Goal: Task Accomplishment & Management: Manage account settings

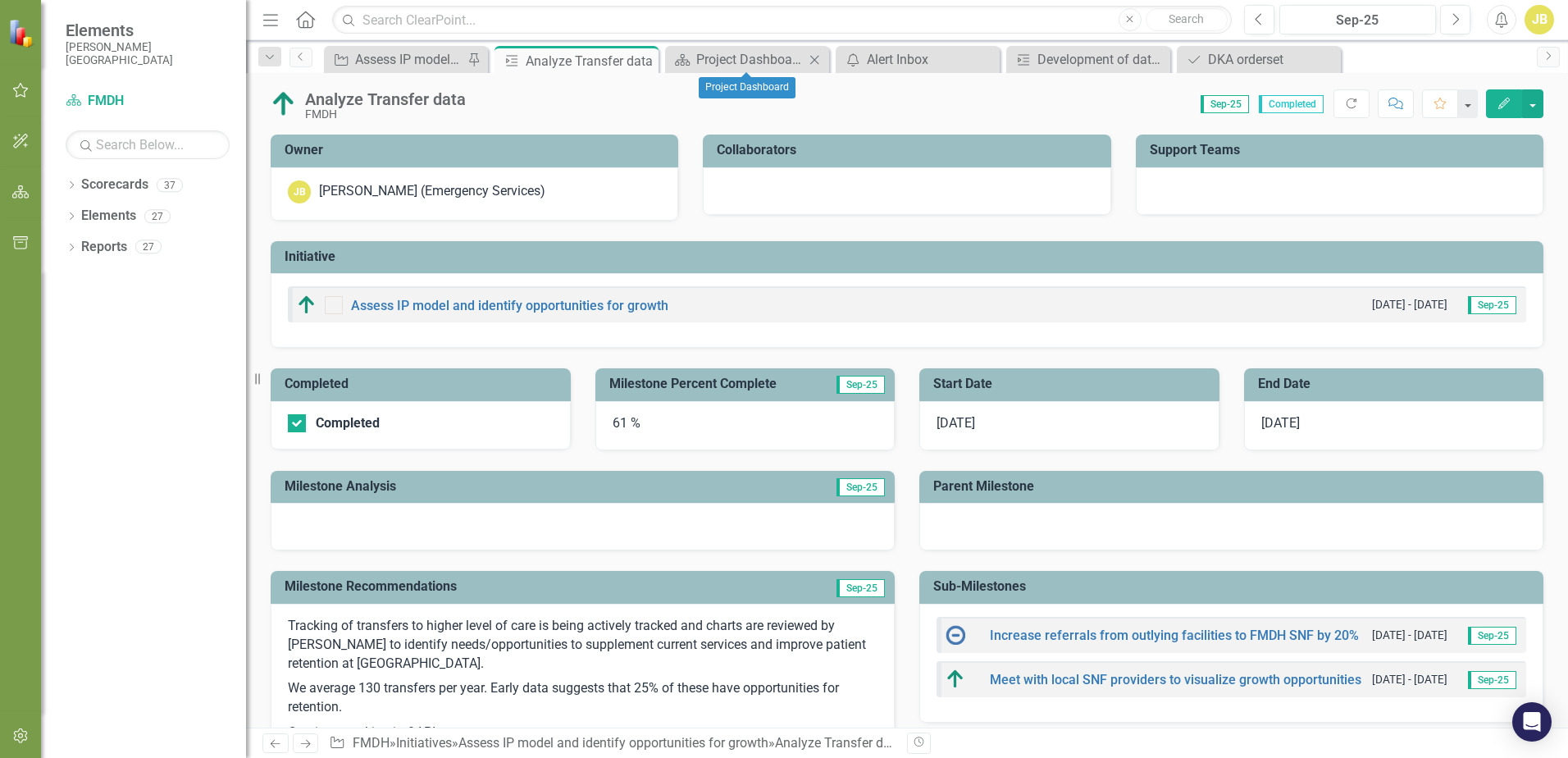
click at [819, 60] on icon "Close" at bounding box center [814, 60] width 16 height 13
click at [816, 59] on icon "Close" at bounding box center [814, 60] width 16 height 13
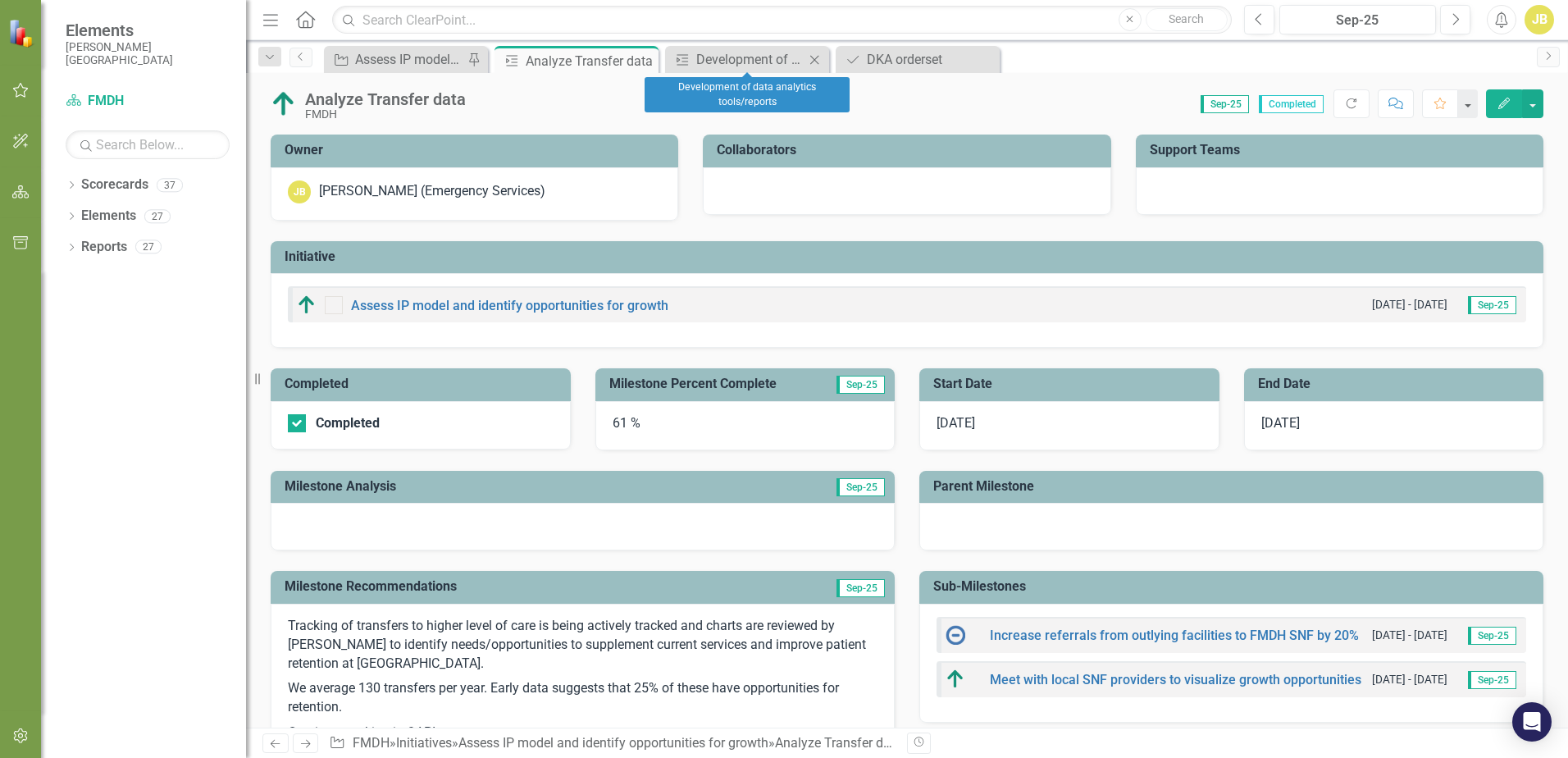
click at [816, 58] on icon at bounding box center [815, 60] width 9 height 9
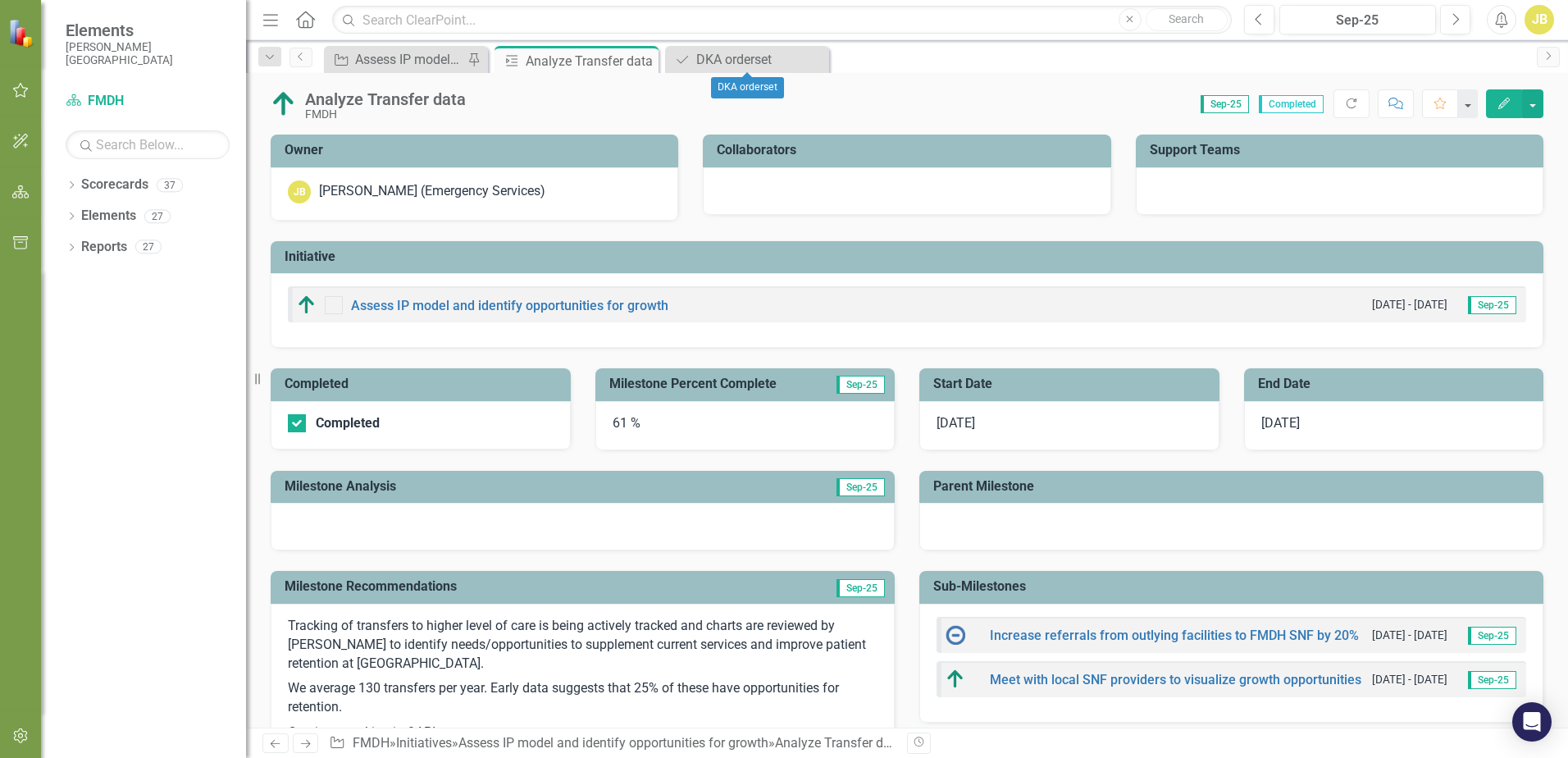
click at [0, 0] on icon at bounding box center [0, 0] width 0 height 0
click at [628, 426] on div "61 %" at bounding box center [746, 425] width 300 height 49
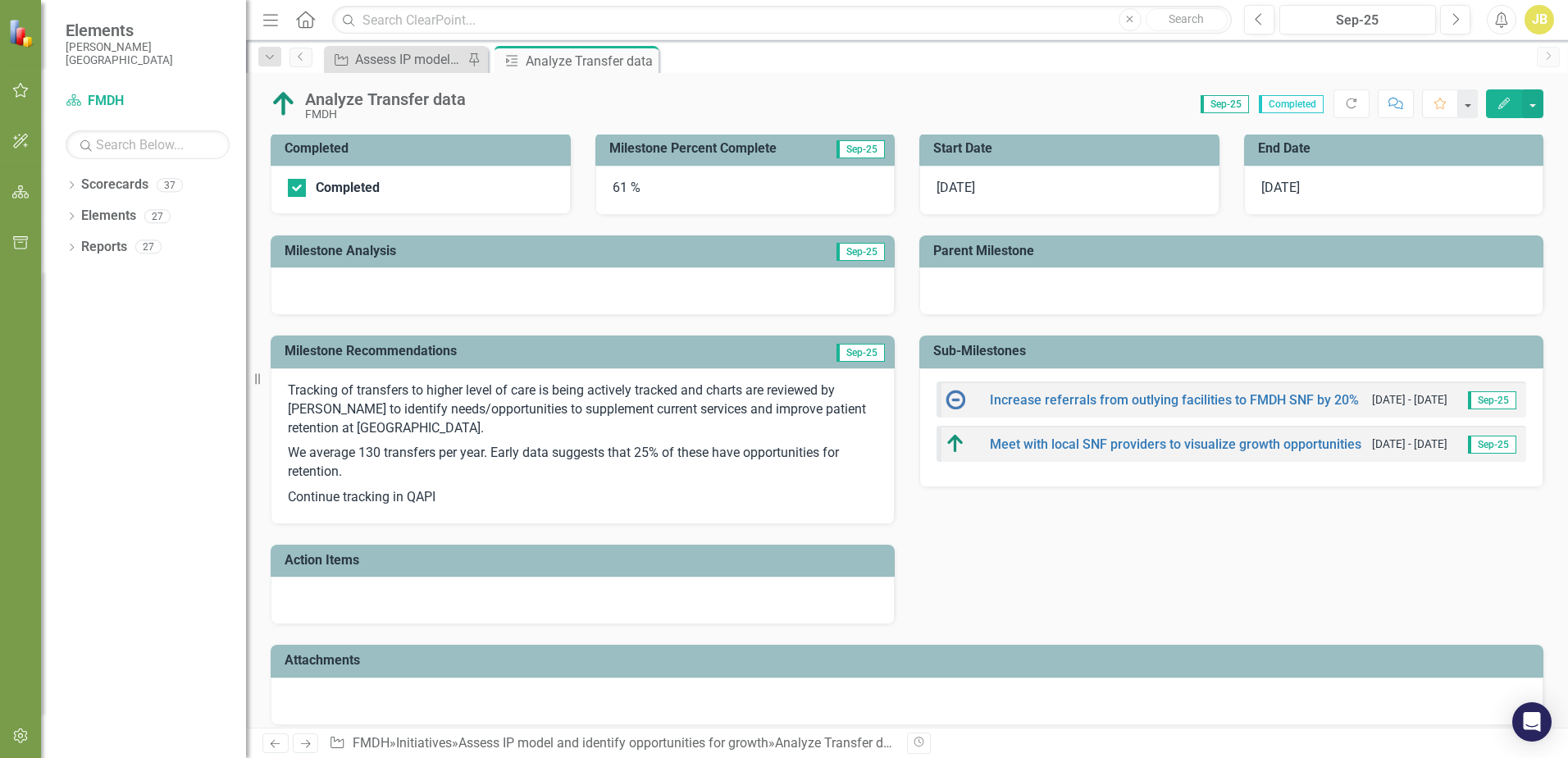
scroll to position [246, 0]
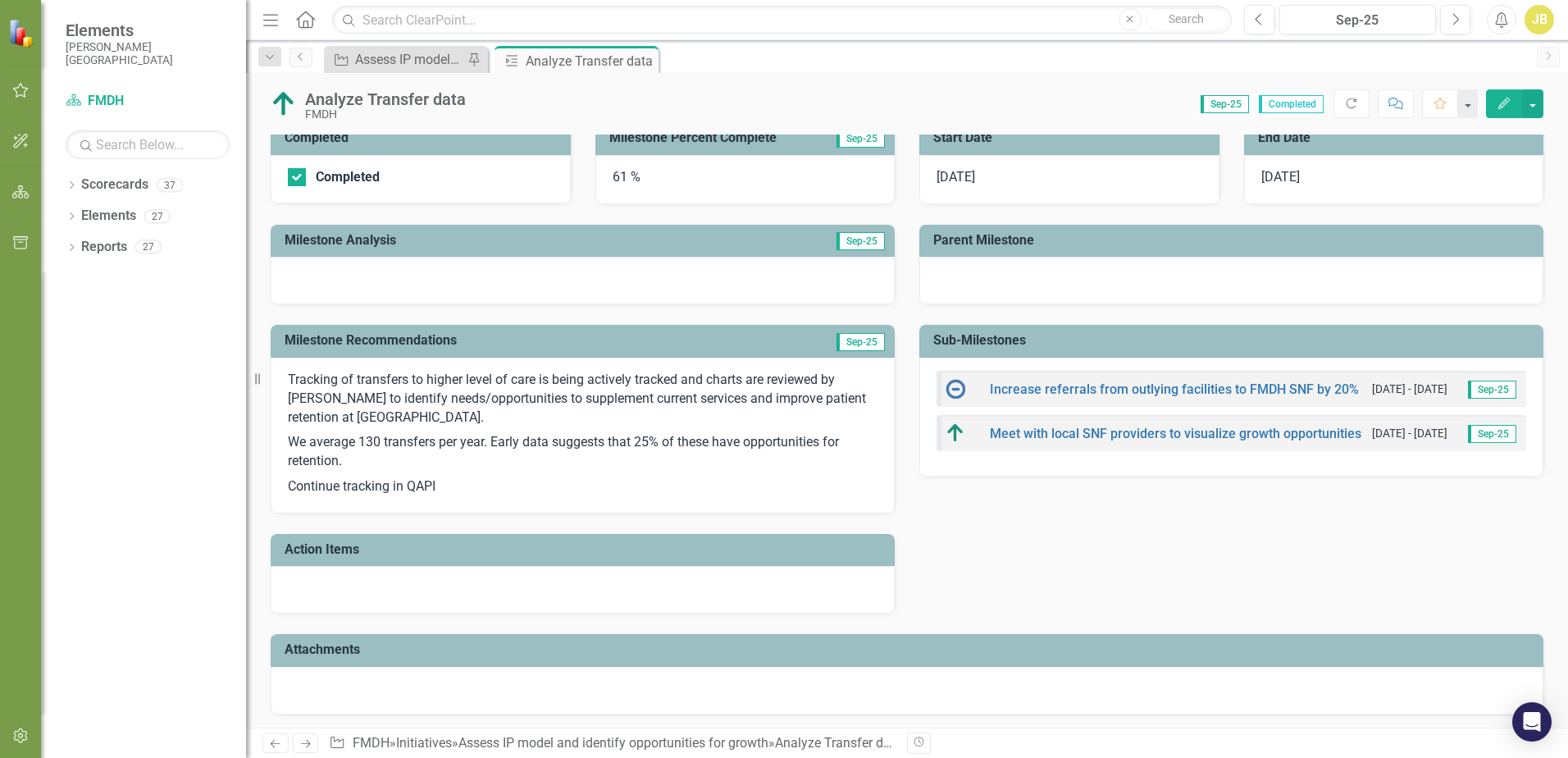
click at [296, 385] on p "Tracking of transfers to higher level of care is being actively tracked and cha…" at bounding box center [583, 401] width 590 height 60
click at [288, 379] on p "Tracking of transfers to higher level of care is being actively tracked and cha…" at bounding box center [583, 401] width 590 height 60
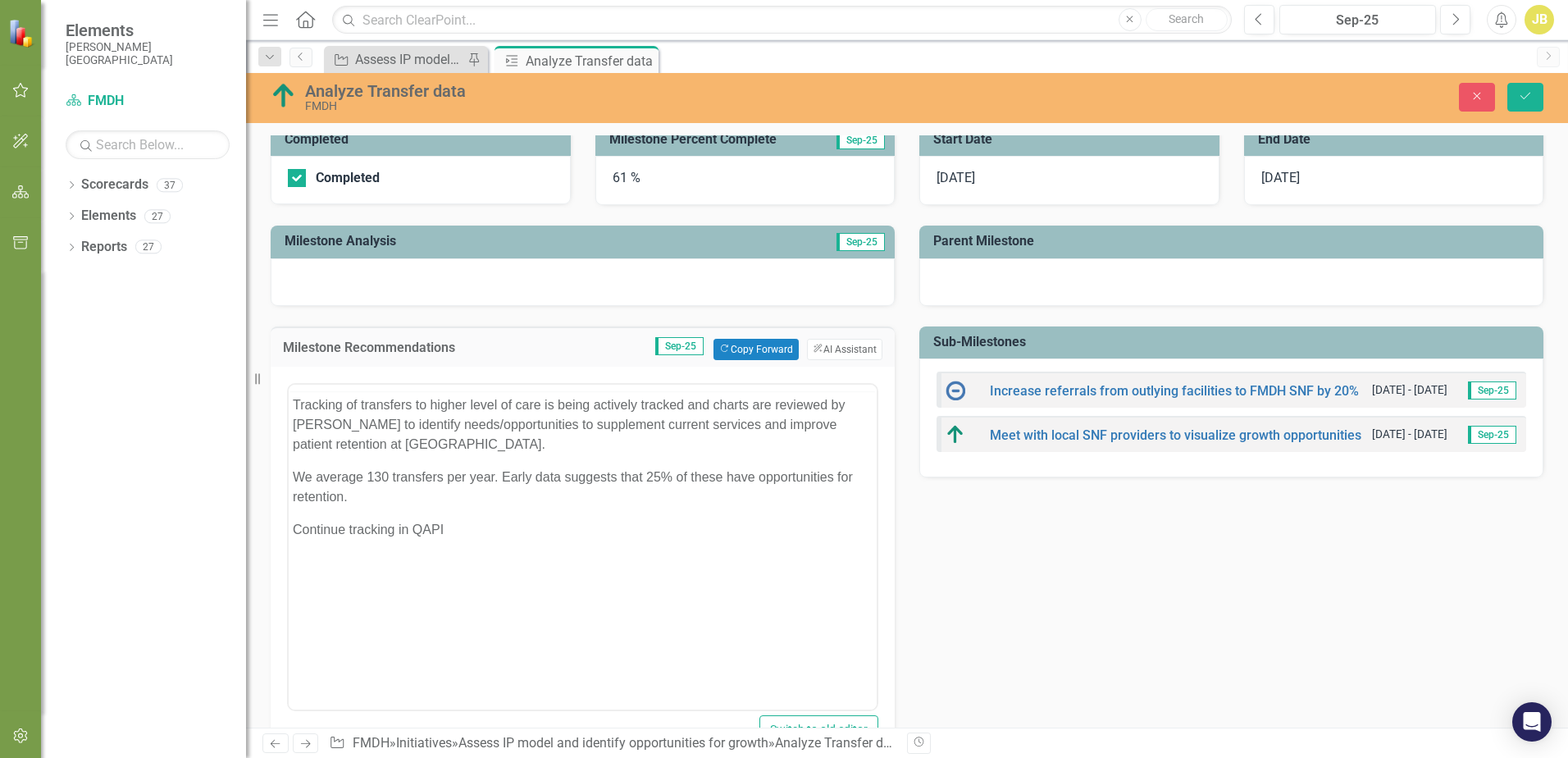
scroll to position [0, 0]
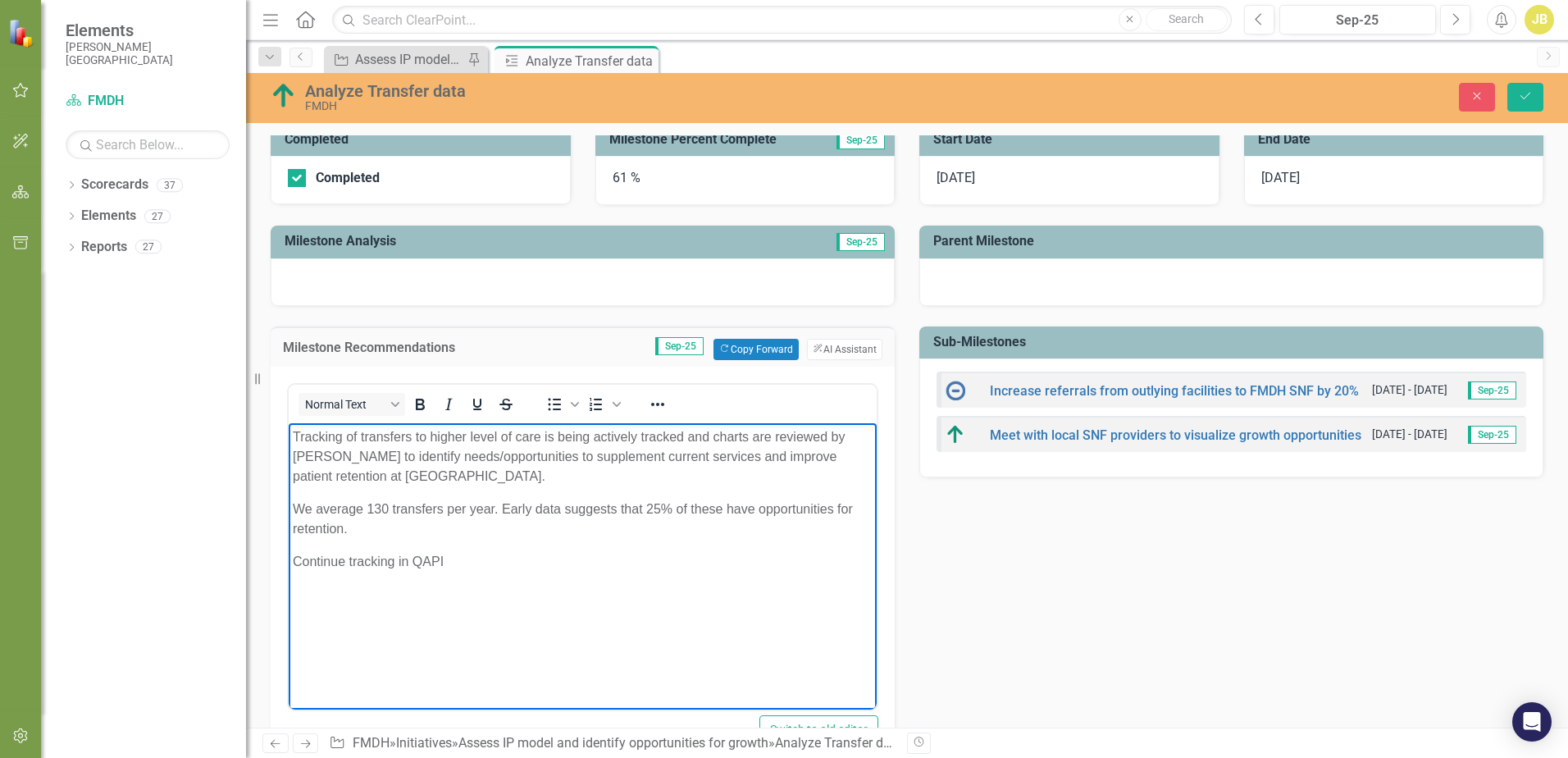
drag, startPoint x: 291, startPoint y: 437, endPoint x: 385, endPoint y: 525, distance: 128.8
click at [385, 525] on body "Tracking of transfers to higher level of care is being actively tracked and cha…" at bounding box center [582, 546] width 588 height 246
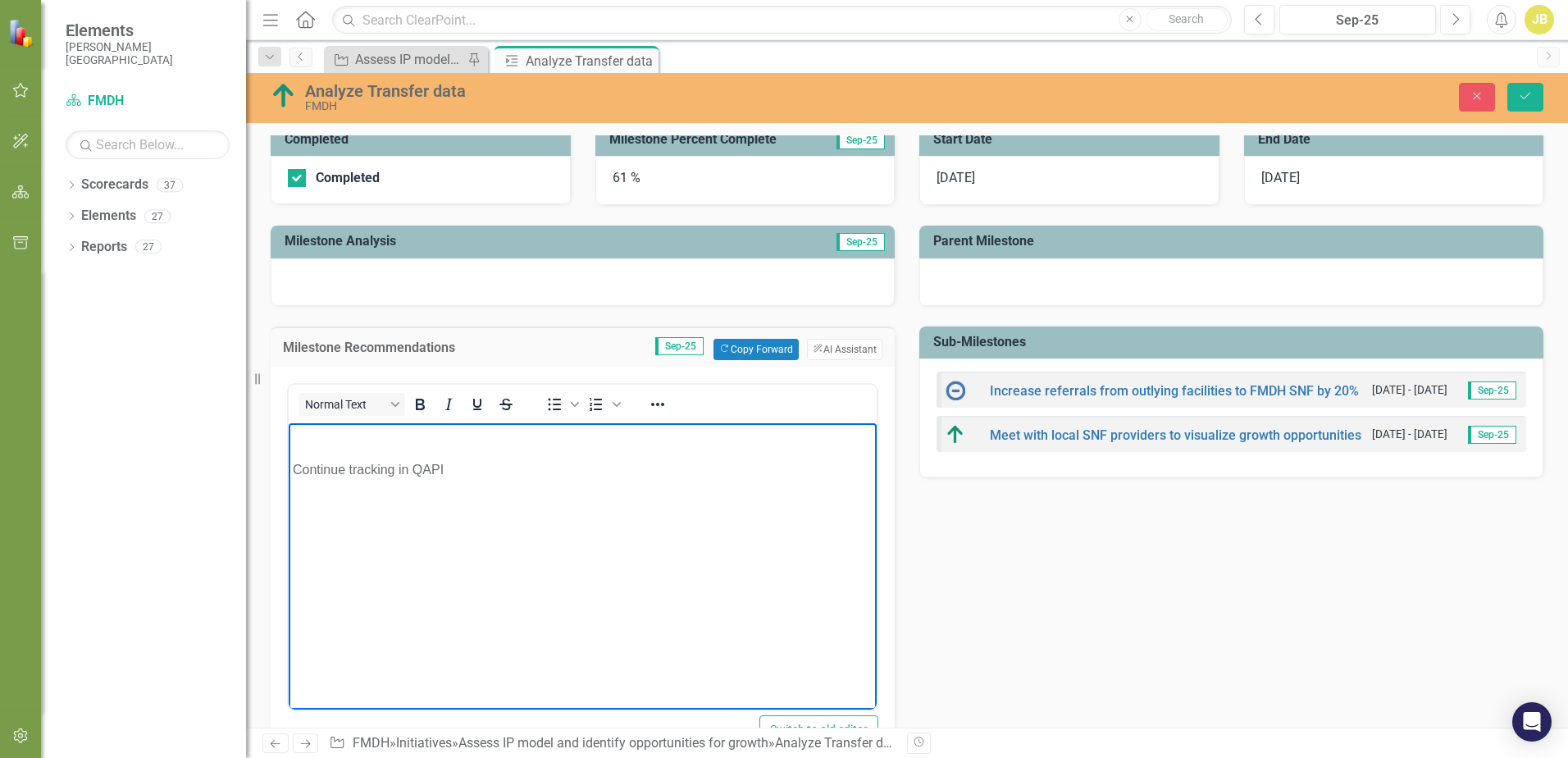
click at [358, 436] on p "Rich Text Area. Press ALT-0 for help." at bounding box center [582, 436] width 579 height 20
click at [323, 286] on div at bounding box center [582, 282] width 624 height 48
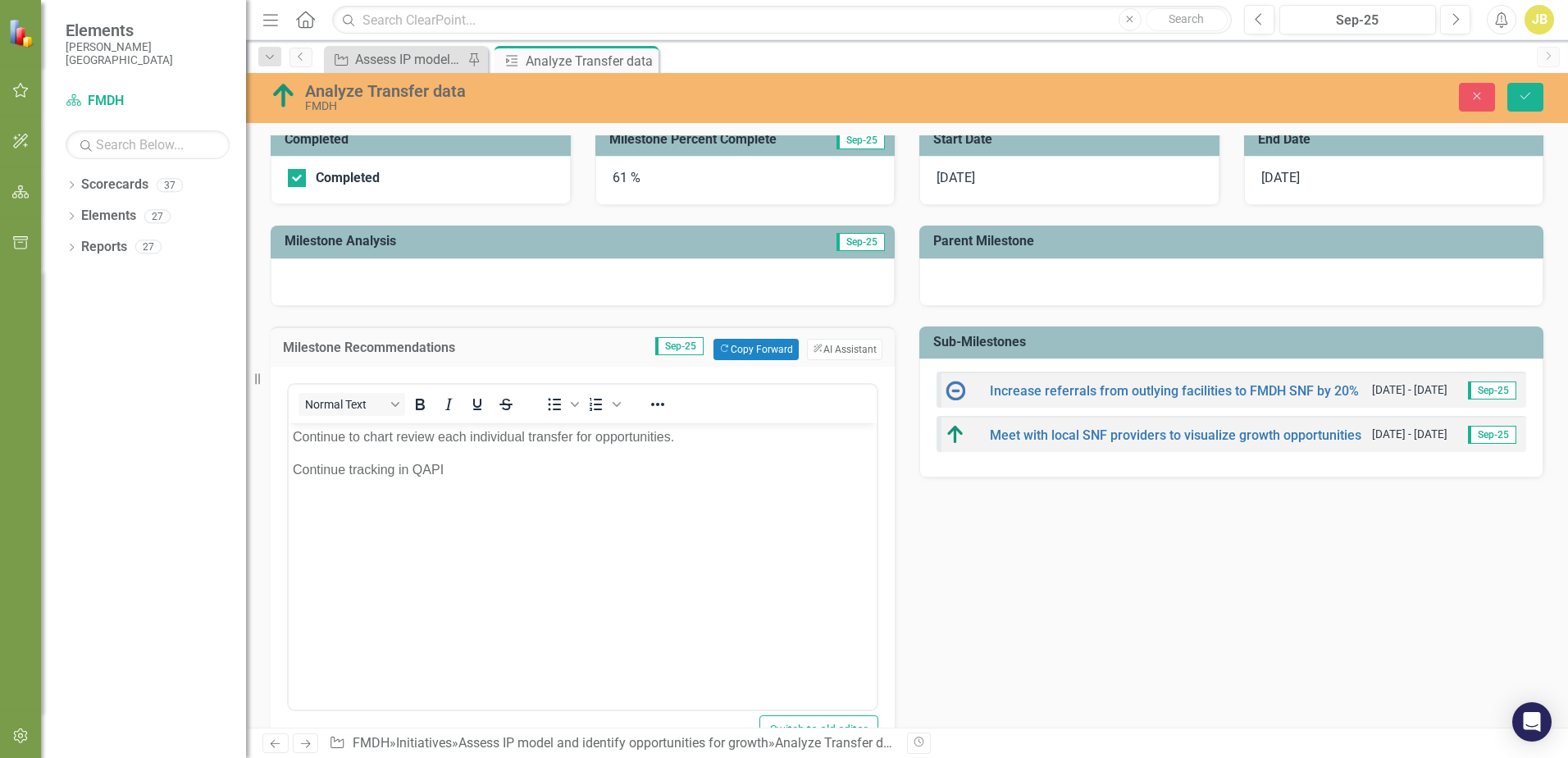
click at [344, 284] on div at bounding box center [582, 282] width 624 height 48
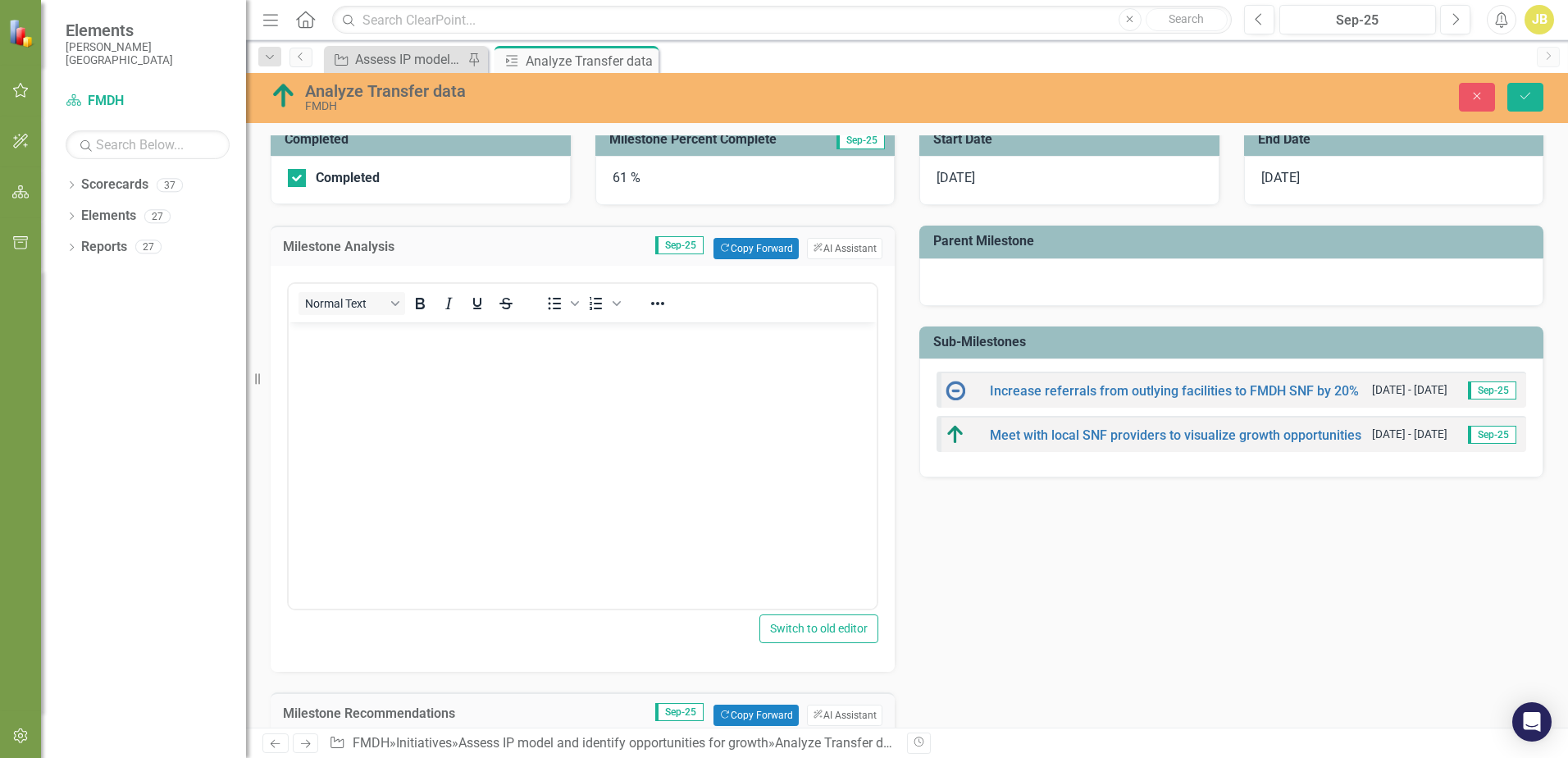
click at [364, 360] on body "Rich Text Area. Press ALT-0 for help." at bounding box center [582, 445] width 588 height 246
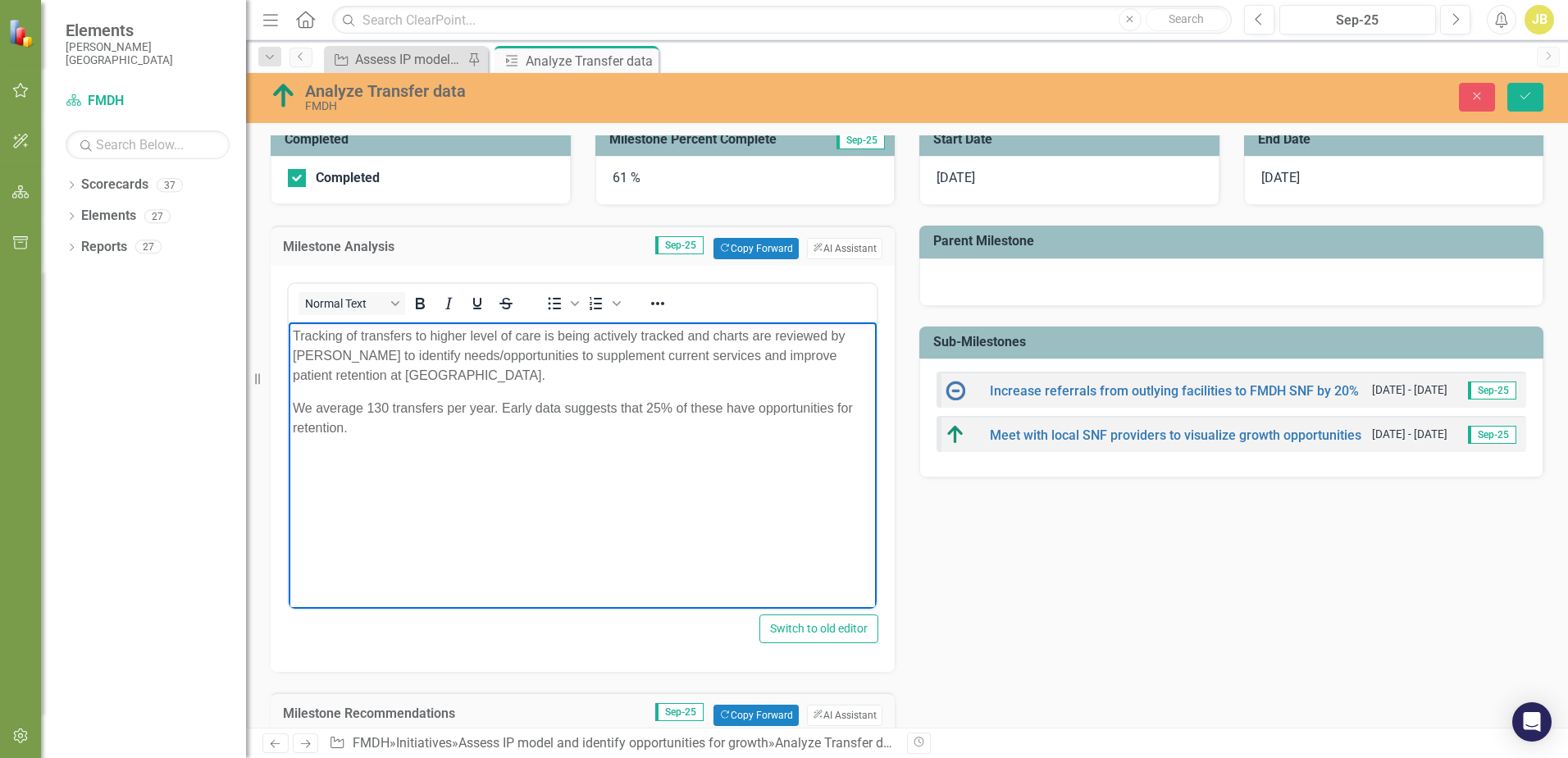
click at [623, 176] on div "61 %" at bounding box center [746, 180] width 300 height 49
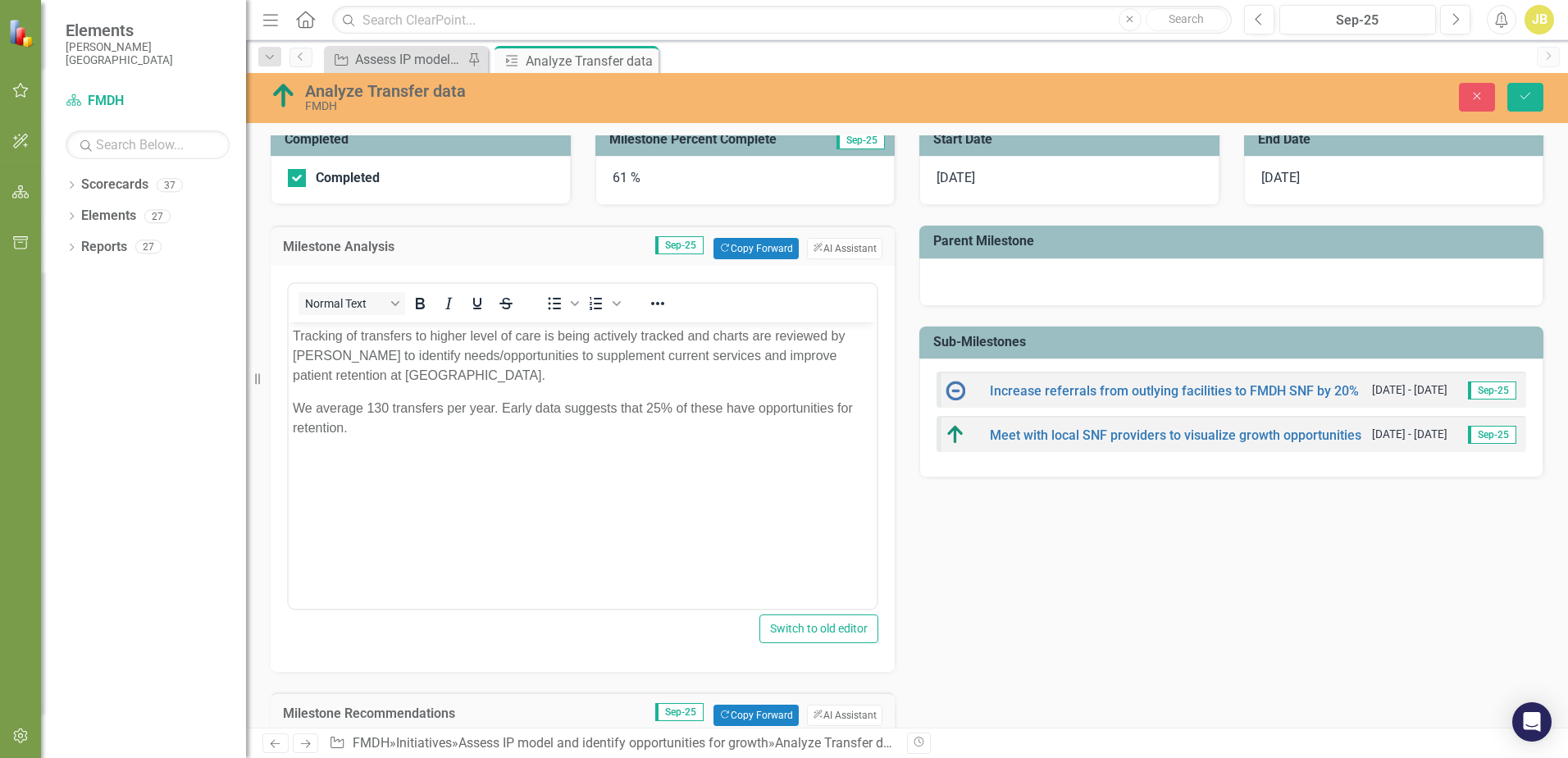
click at [619, 179] on div "61 %" at bounding box center [746, 180] width 300 height 49
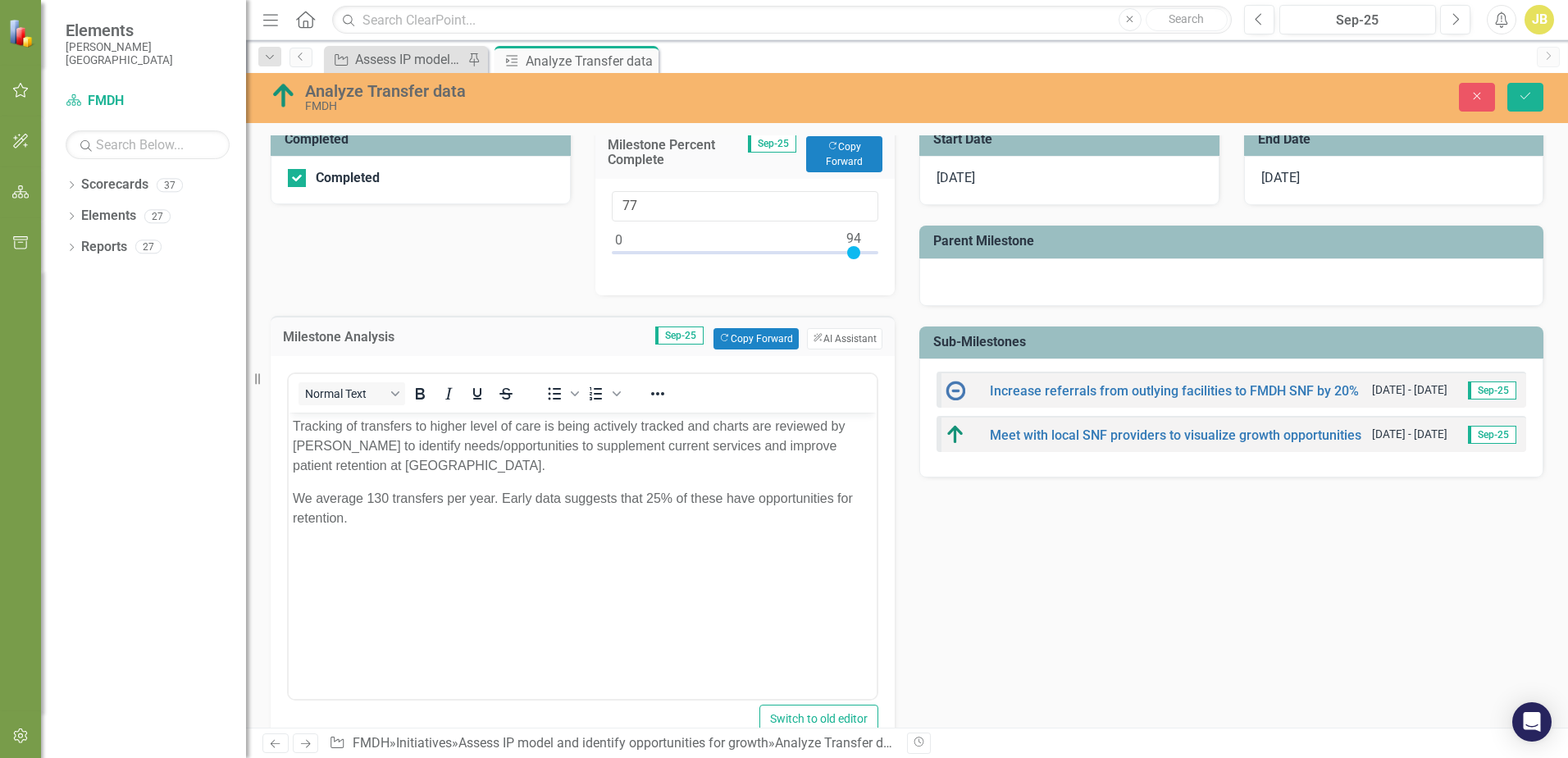
type input "100"
drag, startPoint x: 773, startPoint y: 249, endPoint x: 883, endPoint y: 247, distance: 110.0
click at [883, 247] on div "100" at bounding box center [746, 237] width 300 height 116
click at [1526, 89] on button "Save" at bounding box center [1525, 97] width 36 height 29
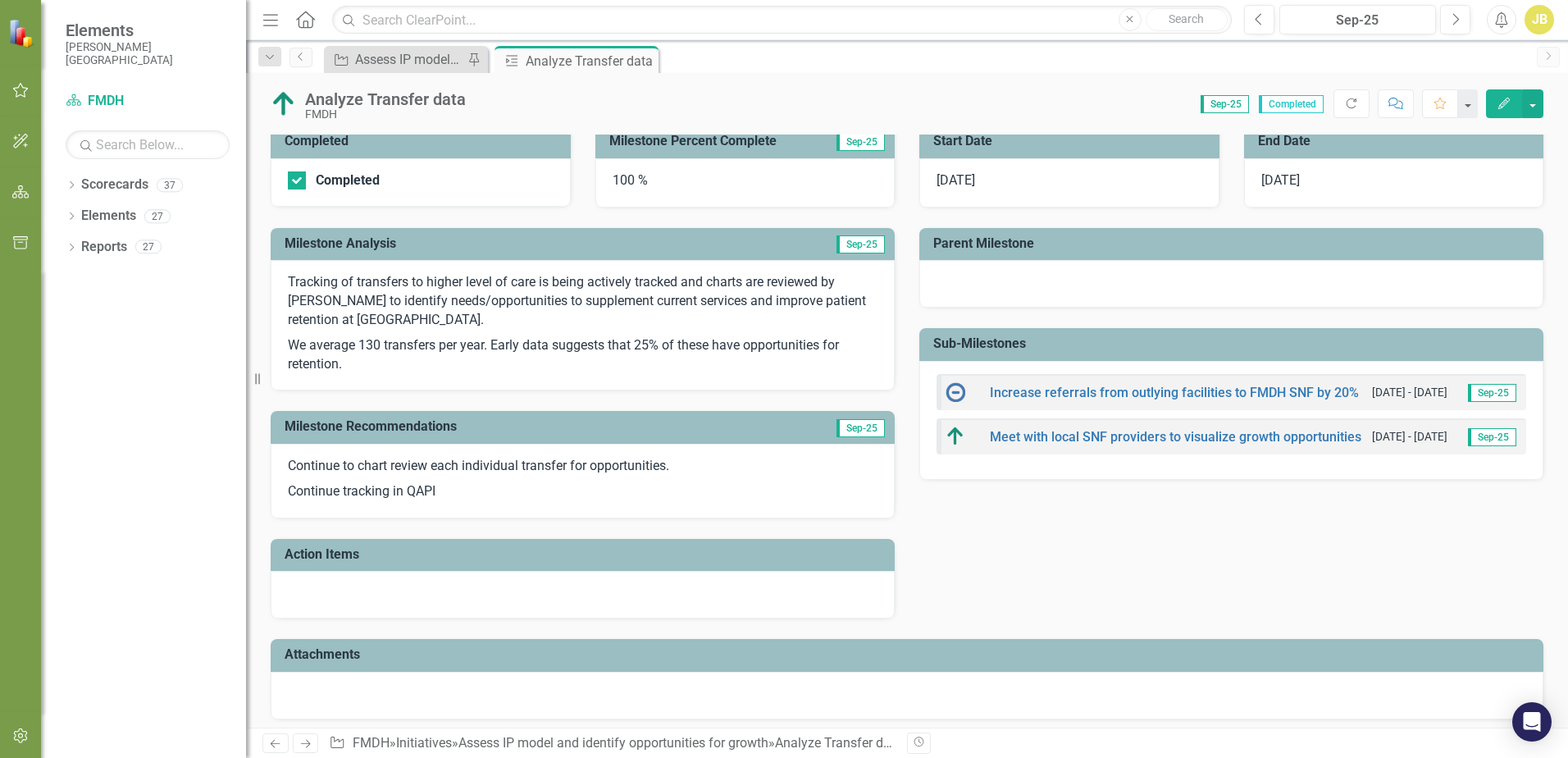
scroll to position [251, 0]
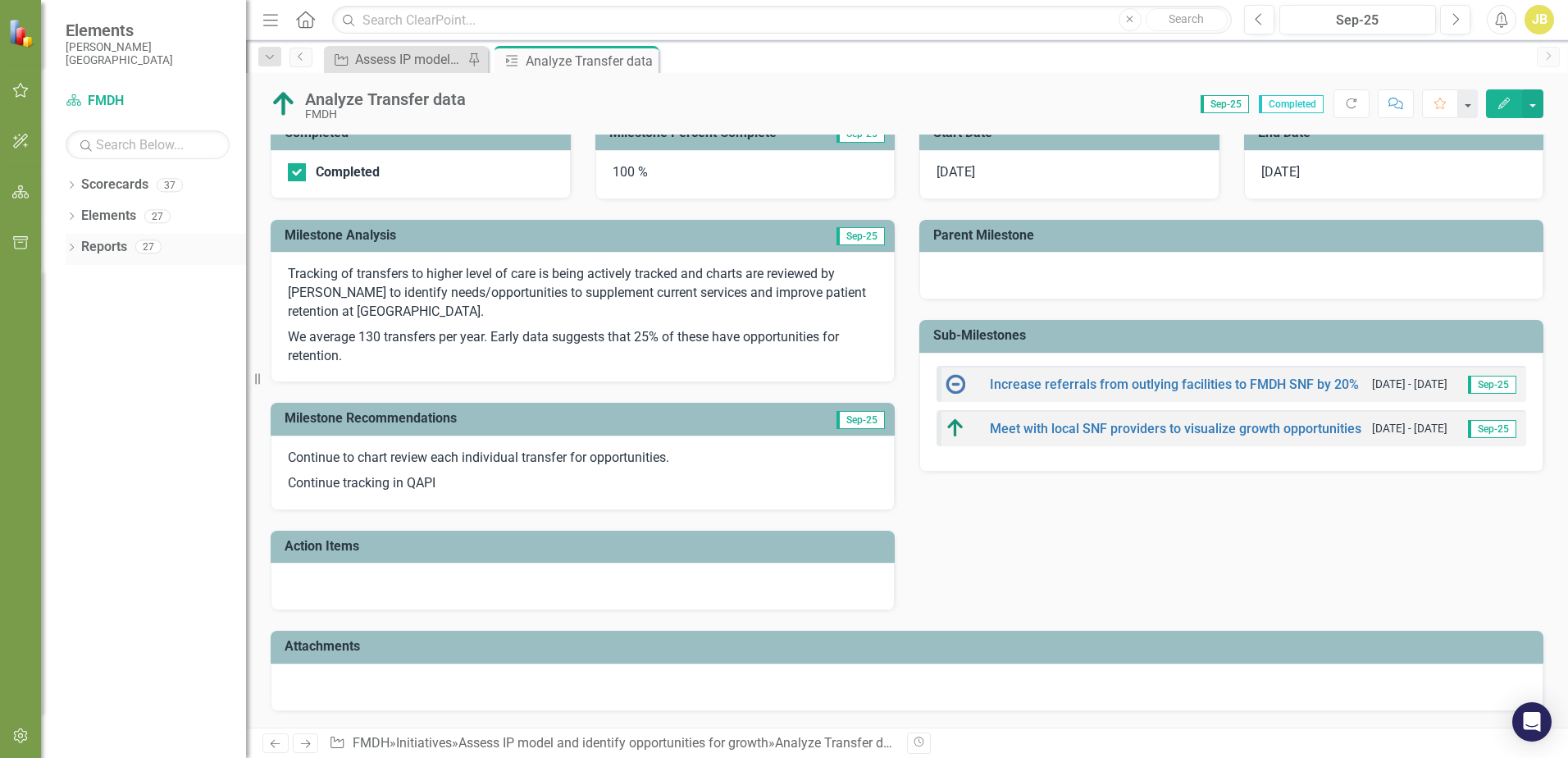
click at [90, 243] on link "Reports" at bounding box center [103, 247] width 46 height 19
click at [115, 193] on link "Scorecards" at bounding box center [115, 185] width 68 height 19
click at [122, 185] on link "Scorecards" at bounding box center [115, 185] width 68 height 19
click at [16, 95] on icon "button" at bounding box center [21, 90] width 17 height 13
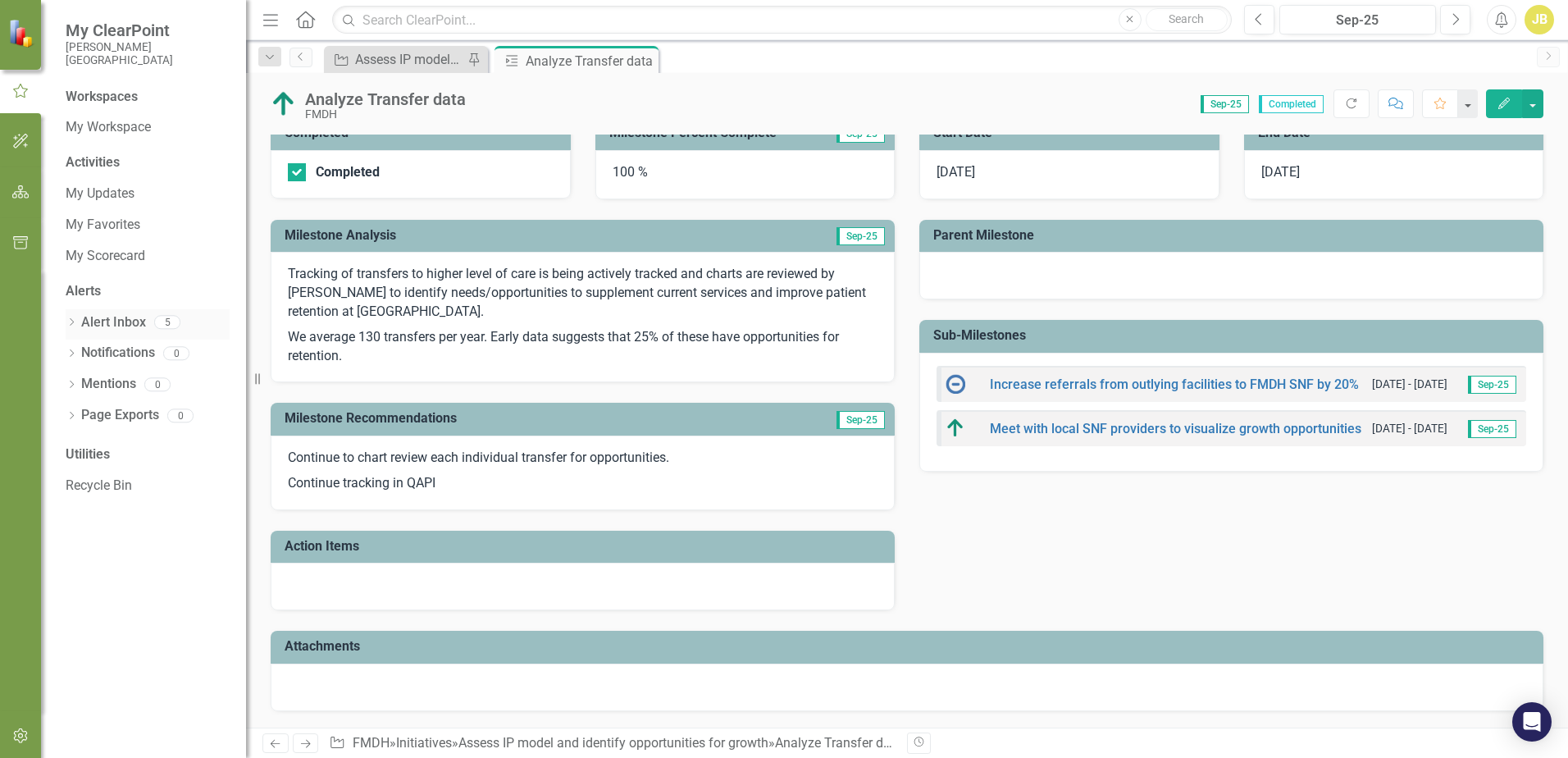
click at [119, 319] on link "Alert Inbox" at bounding box center [113, 323] width 65 height 19
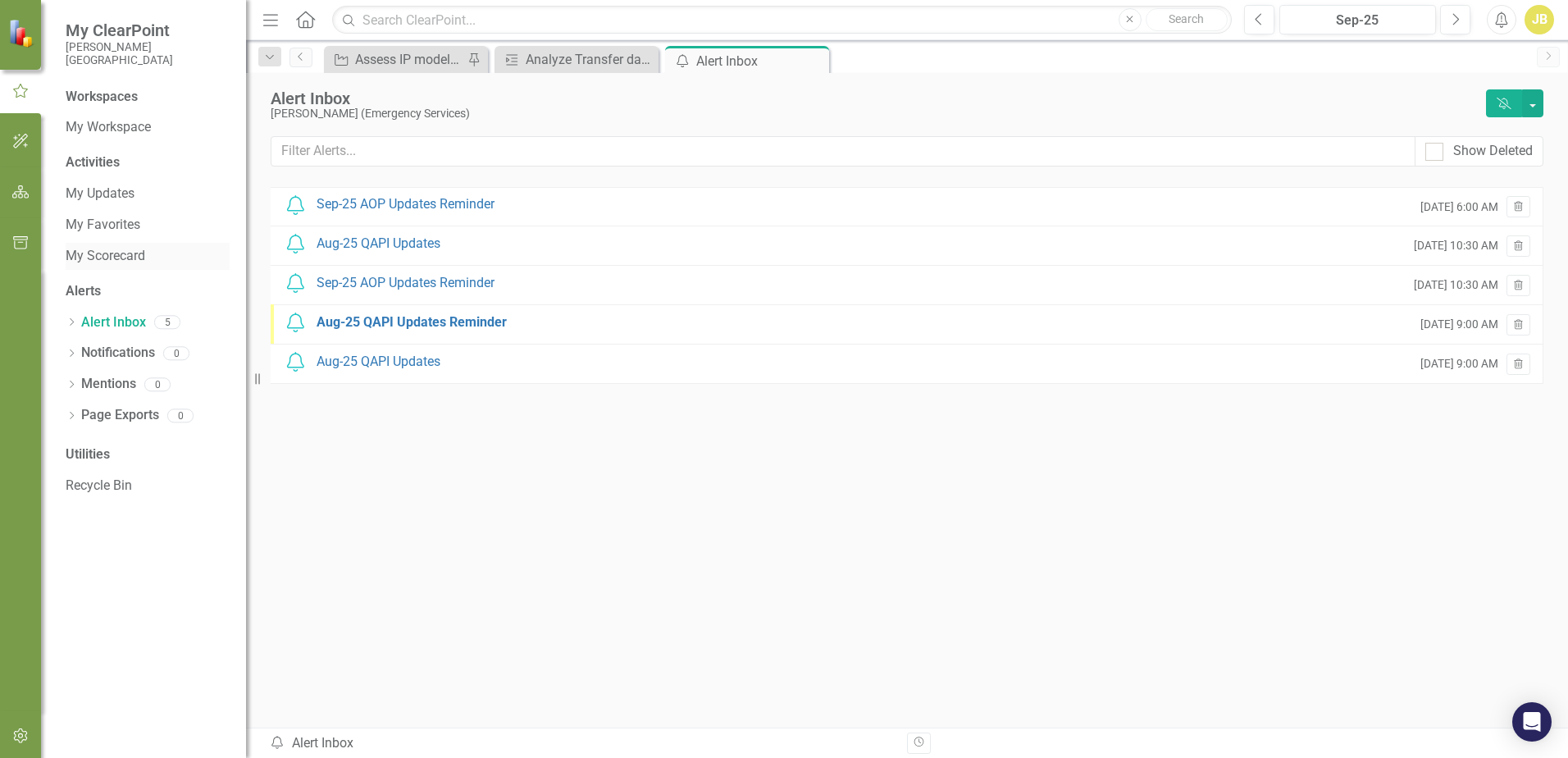
click at [124, 255] on link "My Scorecard" at bounding box center [147, 256] width 164 height 19
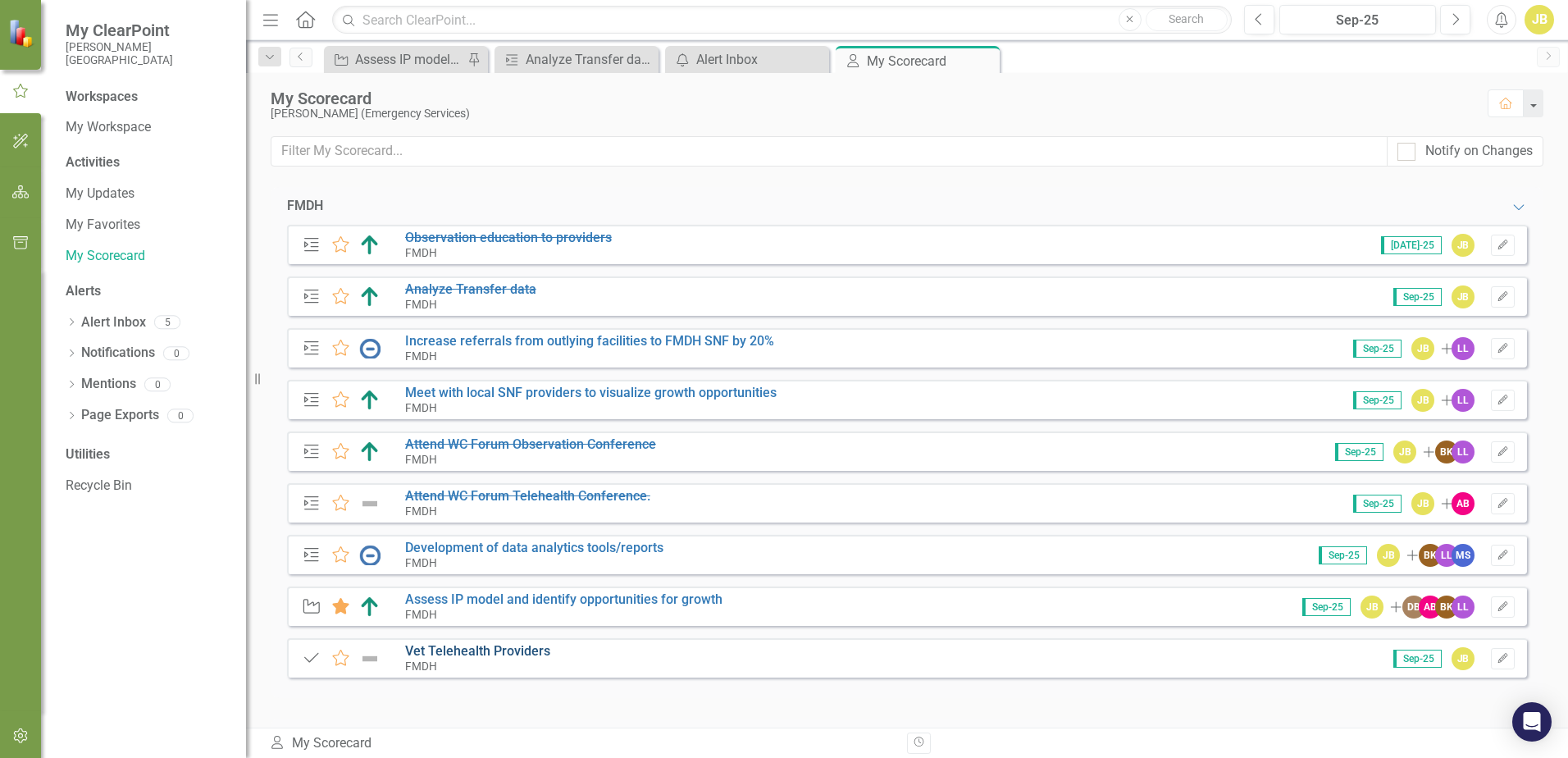
click at [493, 648] on link "Vet Telehealth Providers" at bounding box center [477, 651] width 146 height 16
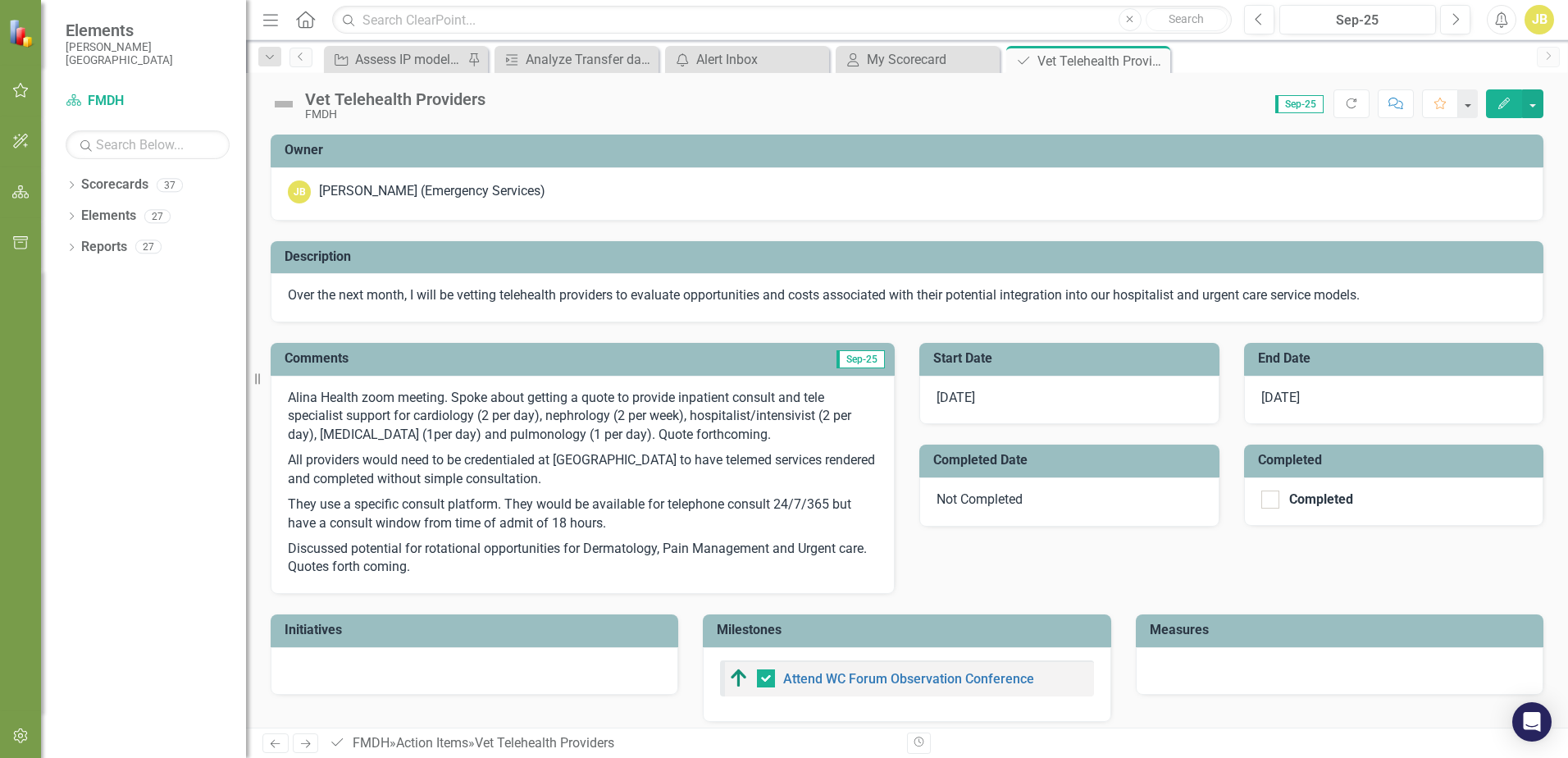
scroll to position [111, 0]
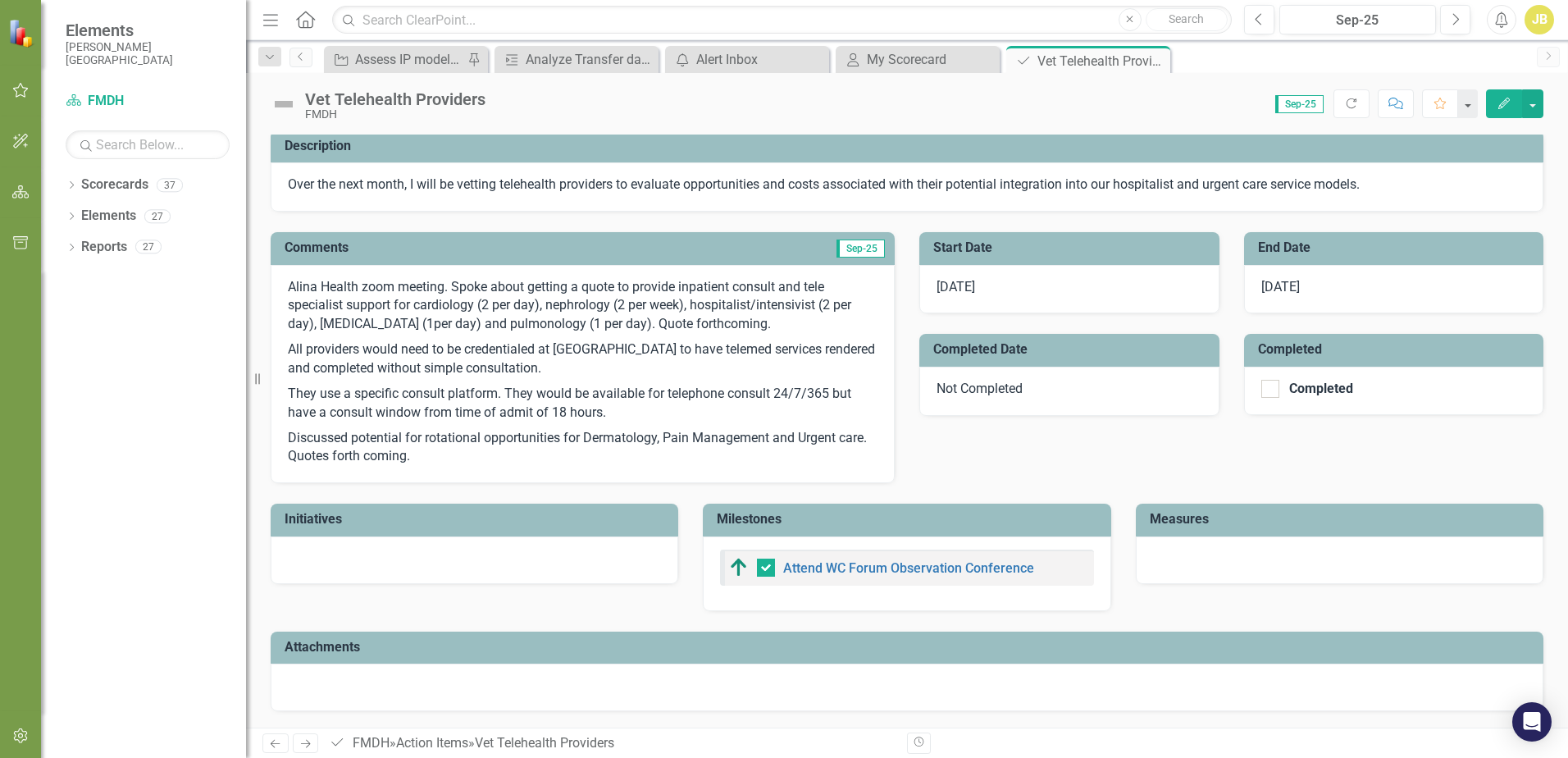
click at [415, 454] on p "Discussed potential for rotational opportunities for Dermatology, Pain Manageme…" at bounding box center [583, 446] width 590 height 41
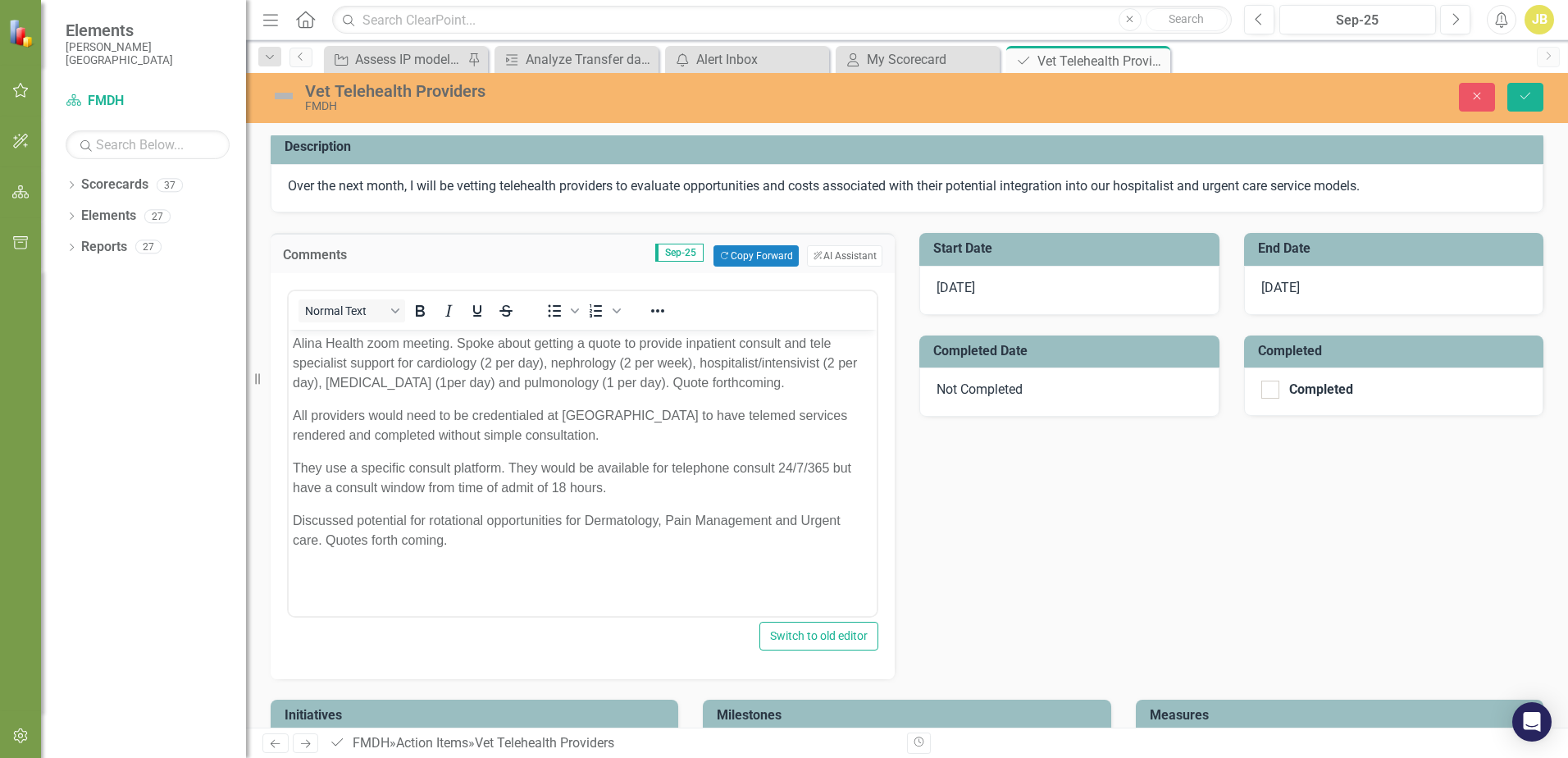
scroll to position [0, 0]
click at [484, 542] on p "Discussed potential for rotational opportunities for Dermatology, Pain Manageme…" at bounding box center [582, 531] width 579 height 39
click at [1180, 186] on p "Over the next month, I will be vetting telehealth providers to evaluate opportu…" at bounding box center [907, 187] width 1238 height 19
click at [1182, 187] on p "Over the next month, I will be vetting telehealth providers to evaluate opportu…" at bounding box center [907, 187] width 1238 height 19
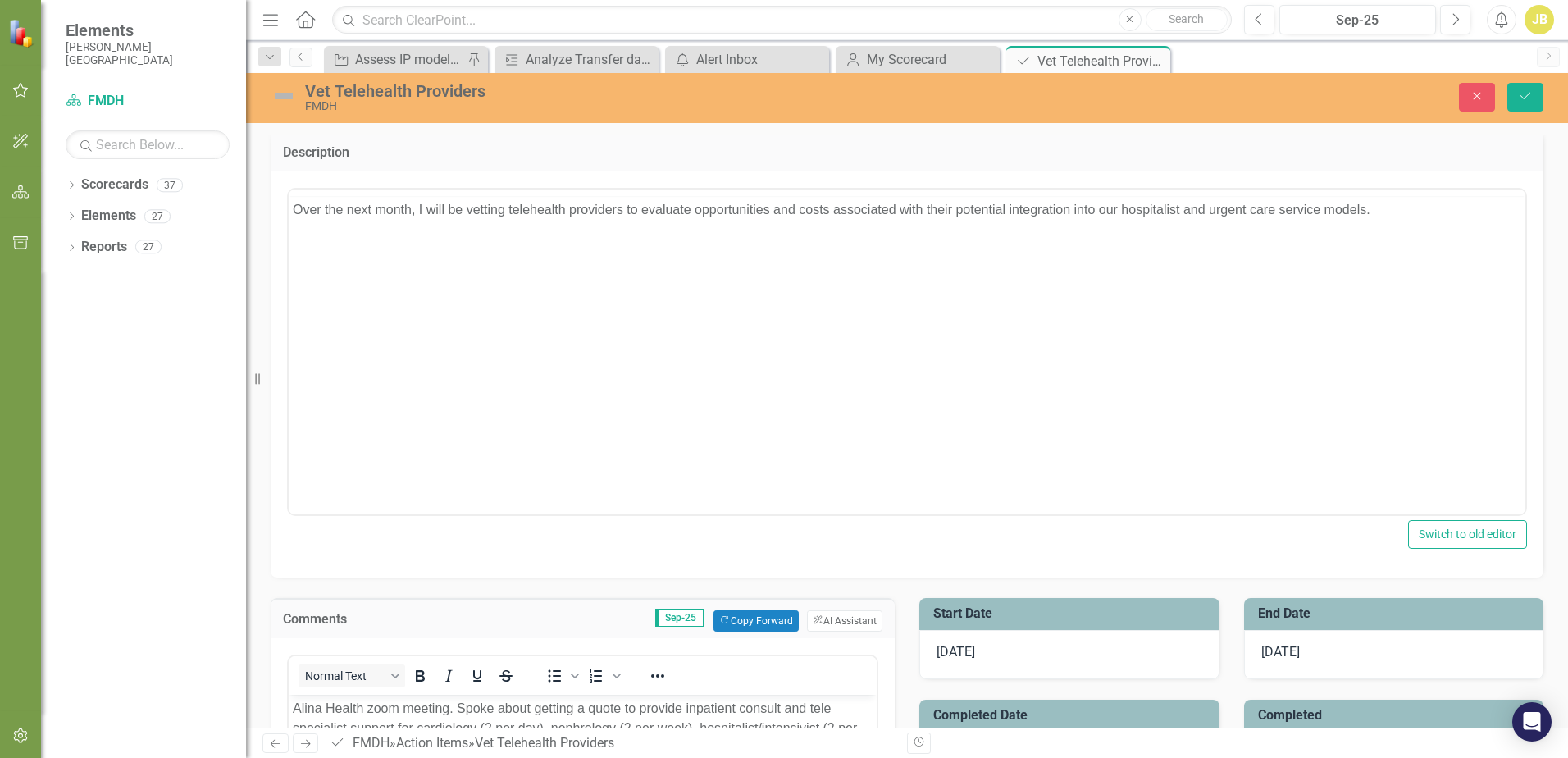
click at [1182, 188] on div at bounding box center [907, 351] width 1240 height 328
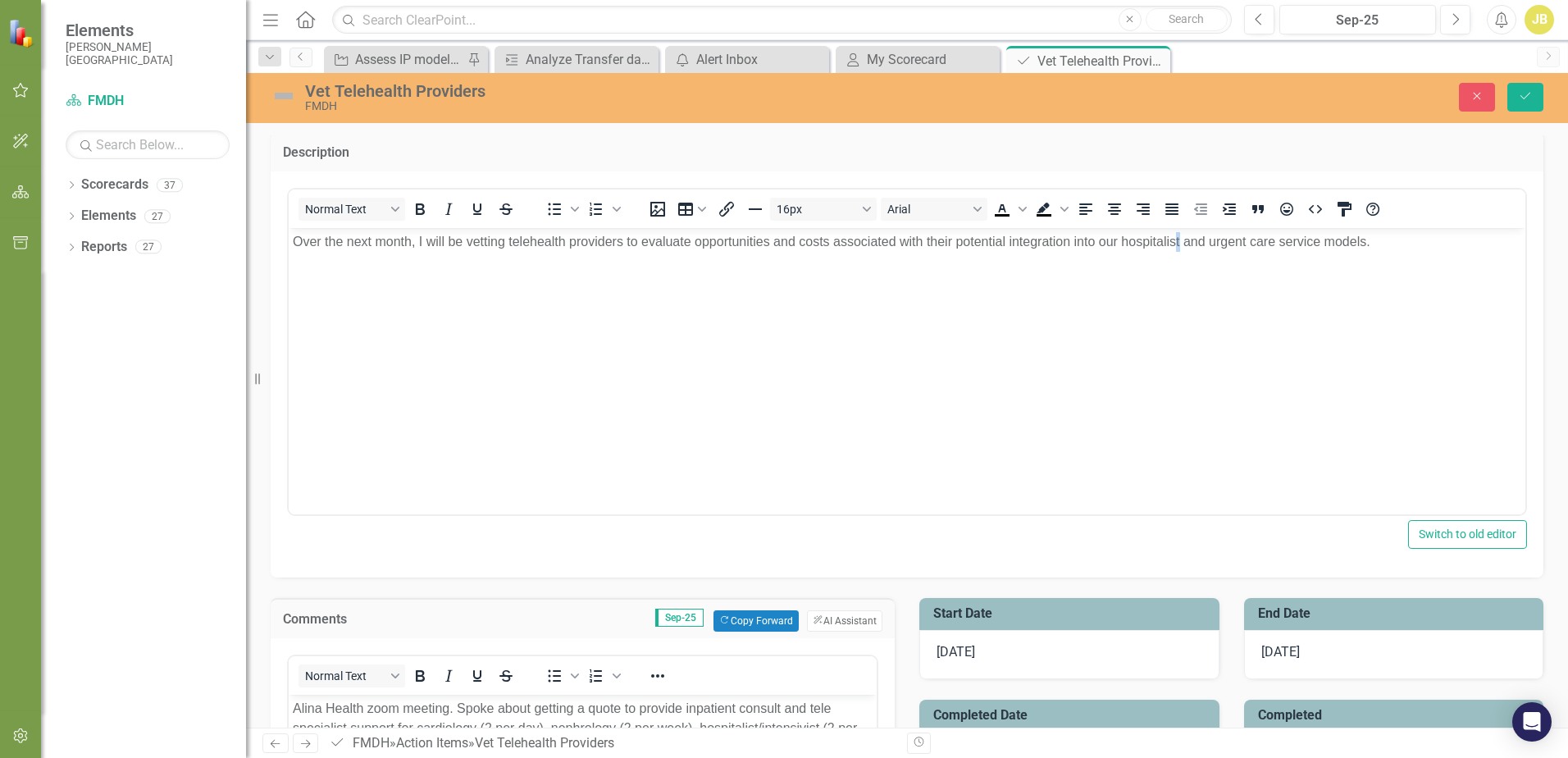
click at [1178, 240] on p "Over the next month, I will be vetting telehealth providers to evaluate opportu…" at bounding box center [907, 240] width 1228 height 20
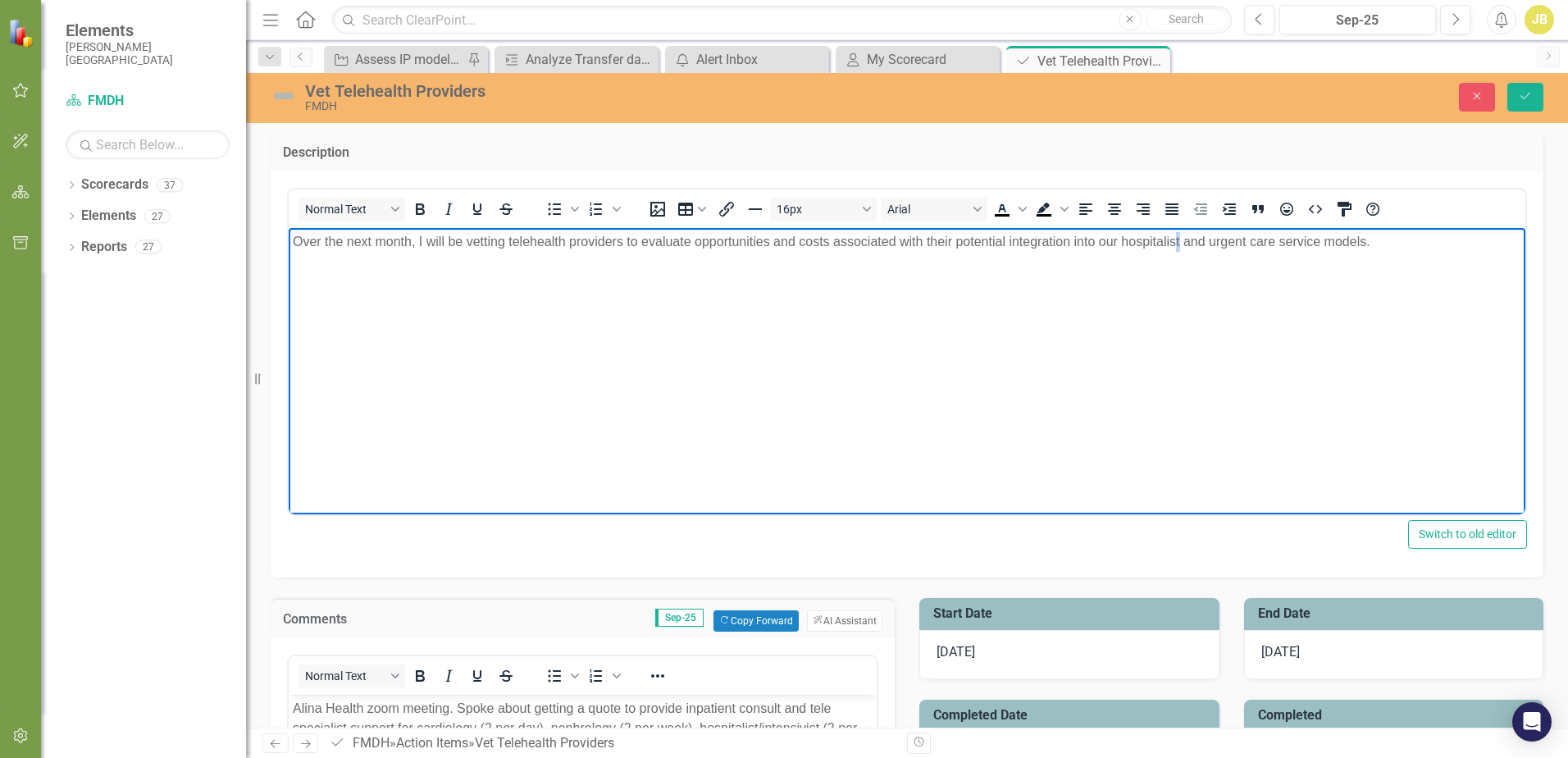
click at [1180, 243] on p "Over the next month, I will be vetting telehealth providers to evaluate opportu…" at bounding box center [907, 240] width 1228 height 20
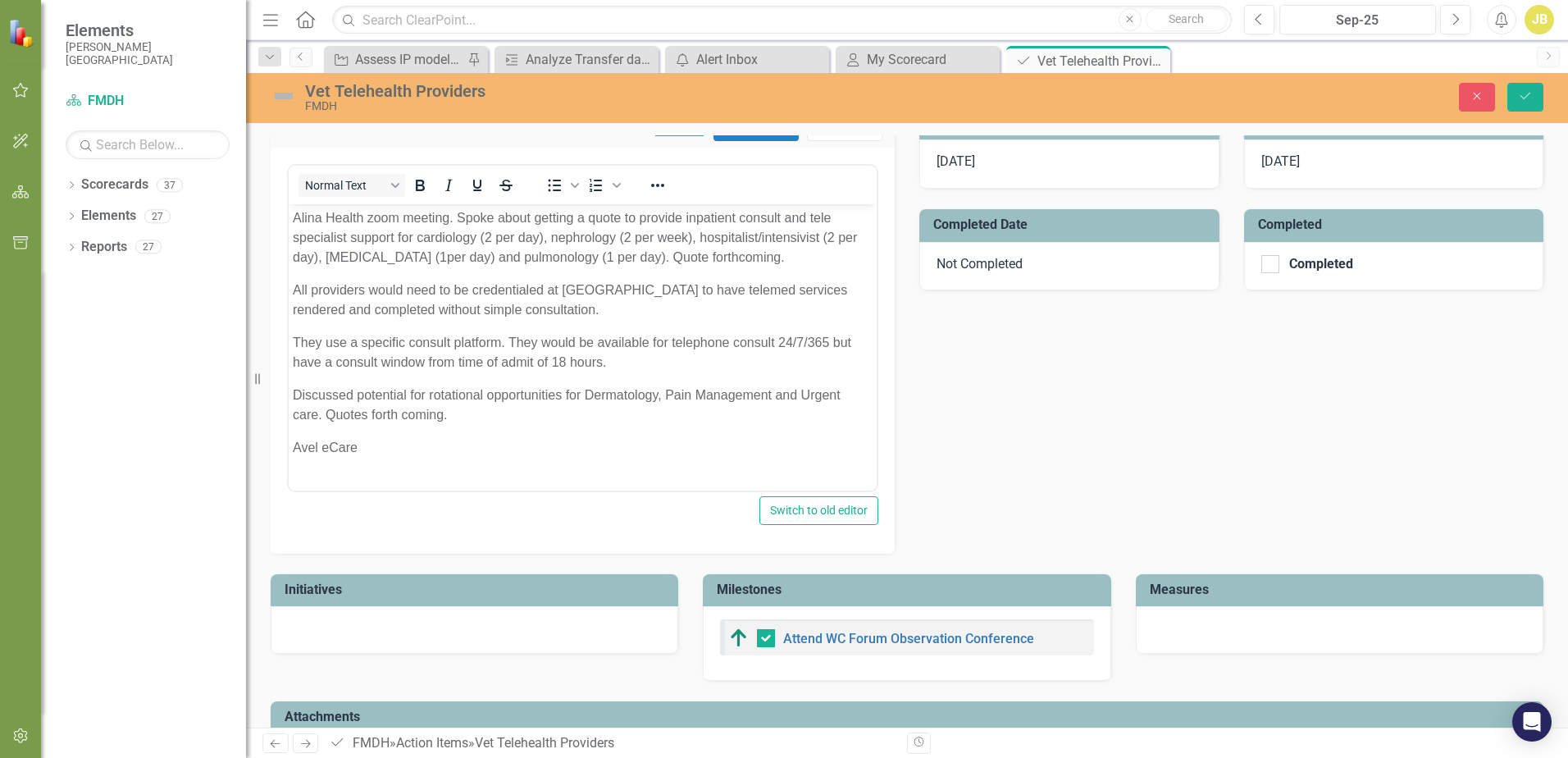
scroll to position [603, 0]
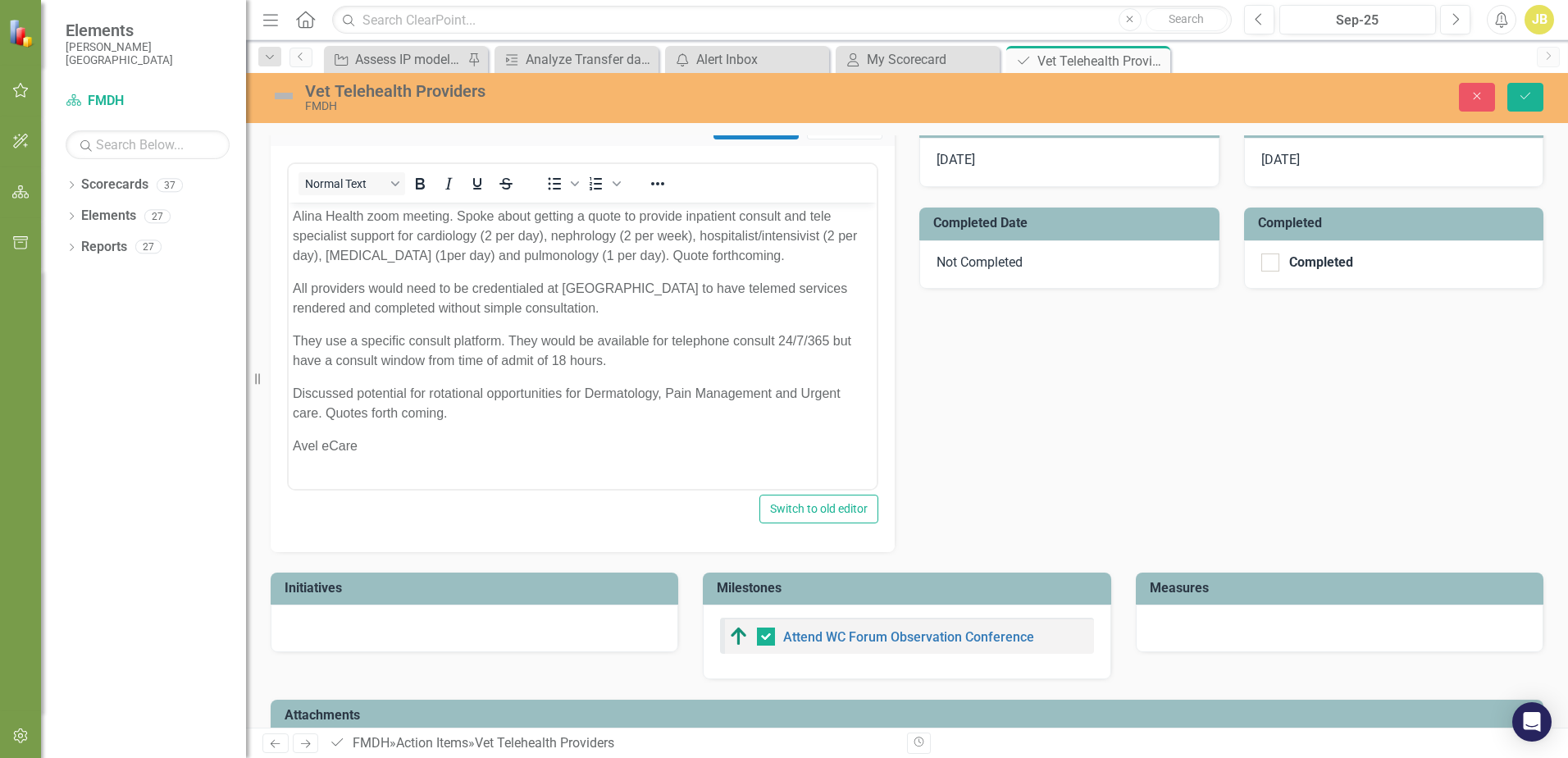
click at [401, 451] on p "Avel eCare" at bounding box center [582, 445] width 579 height 20
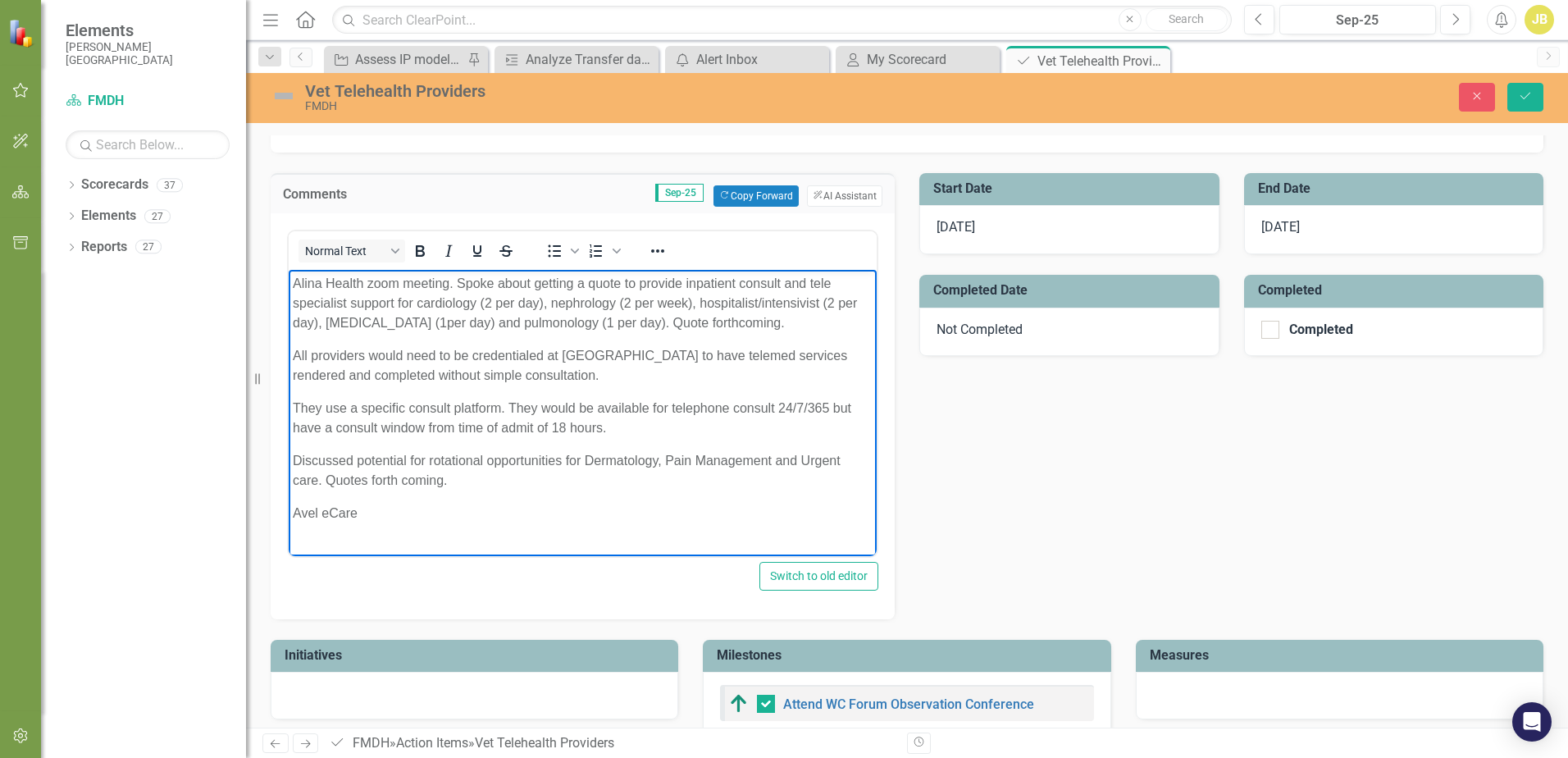
scroll to position [439, 0]
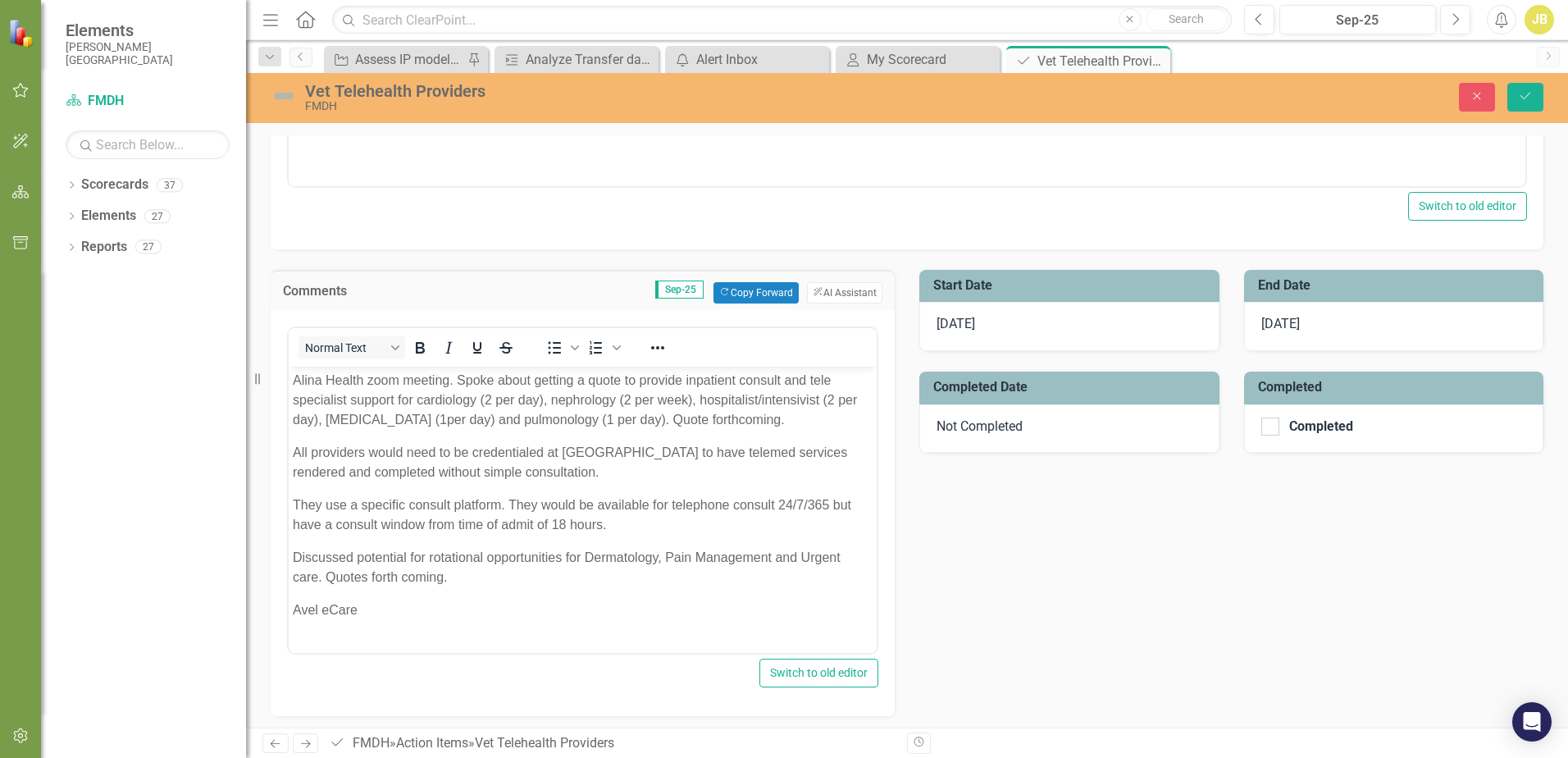
click at [1289, 320] on span "[DATE]" at bounding box center [1280, 323] width 38 height 16
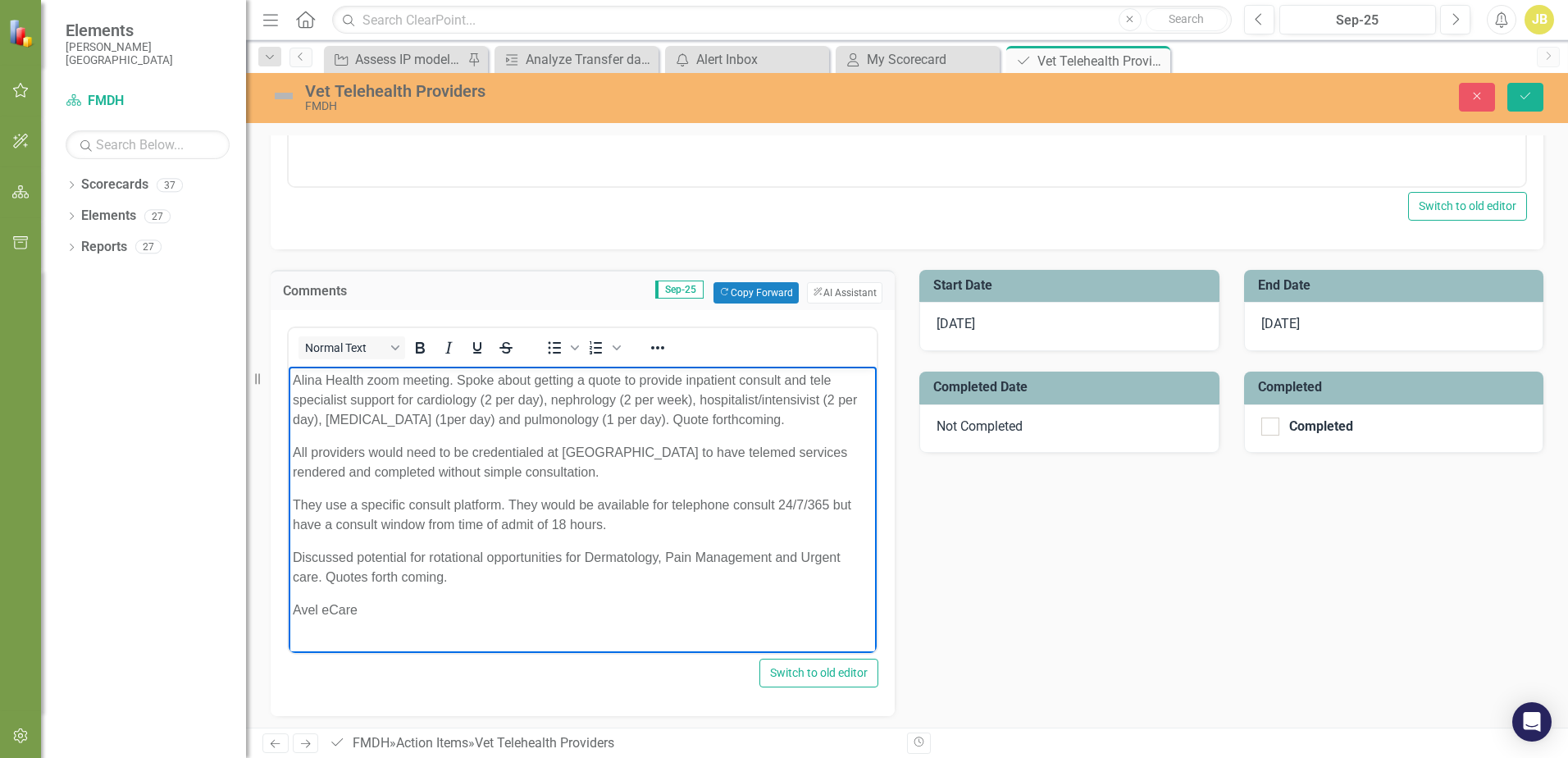
click at [362, 615] on p "Avel eCare" at bounding box center [582, 609] width 579 height 20
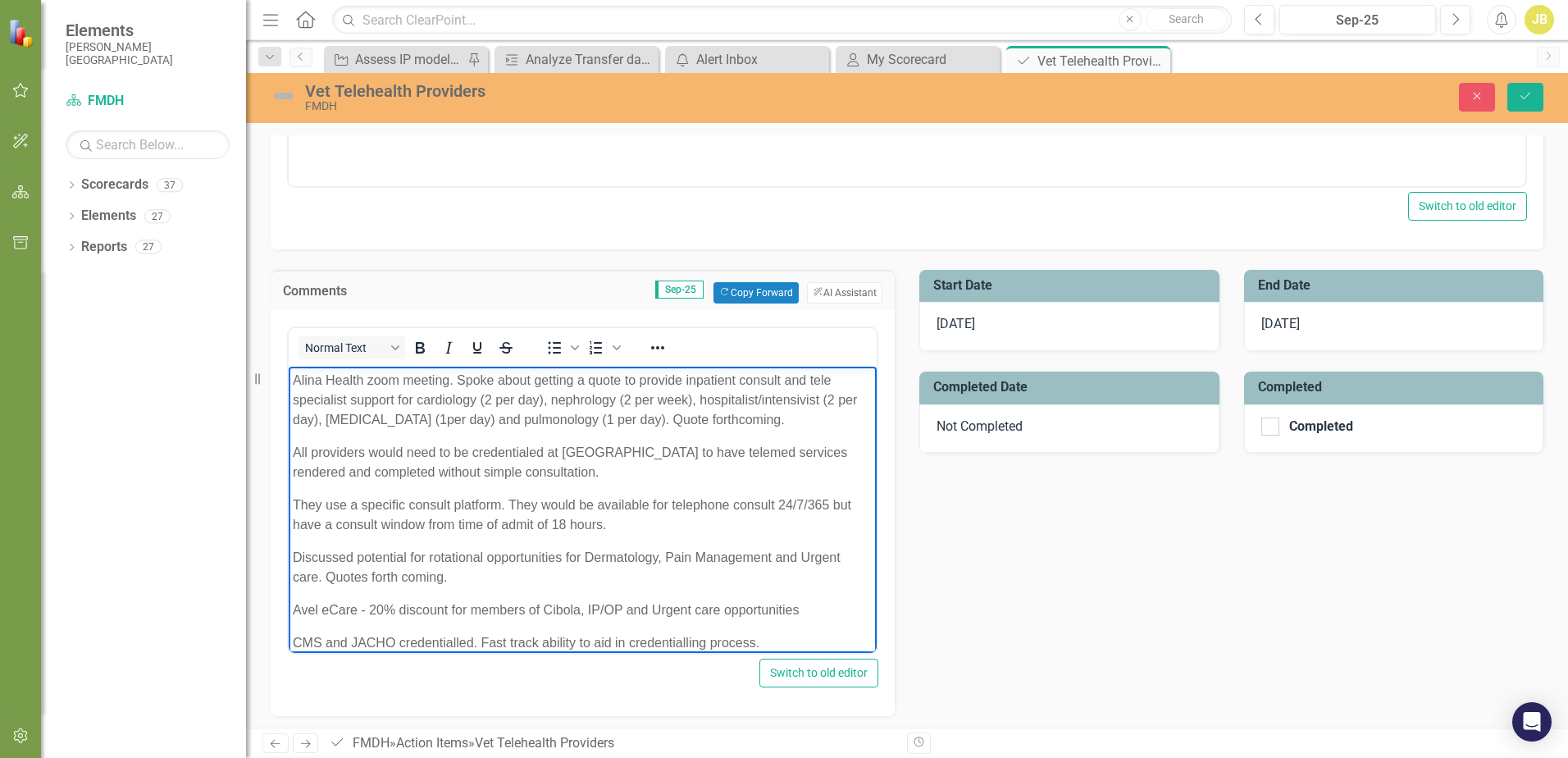
click at [293, 374] on p "Alina Health zoom meeting. Spoke about getting a quote to provide inpatient con…" at bounding box center [582, 399] width 579 height 59
click at [293, 607] on p "Avel eCare - 20% discount for members of Cibola, IP/OP and Urgent care opportun…" at bounding box center [582, 609] width 579 height 20
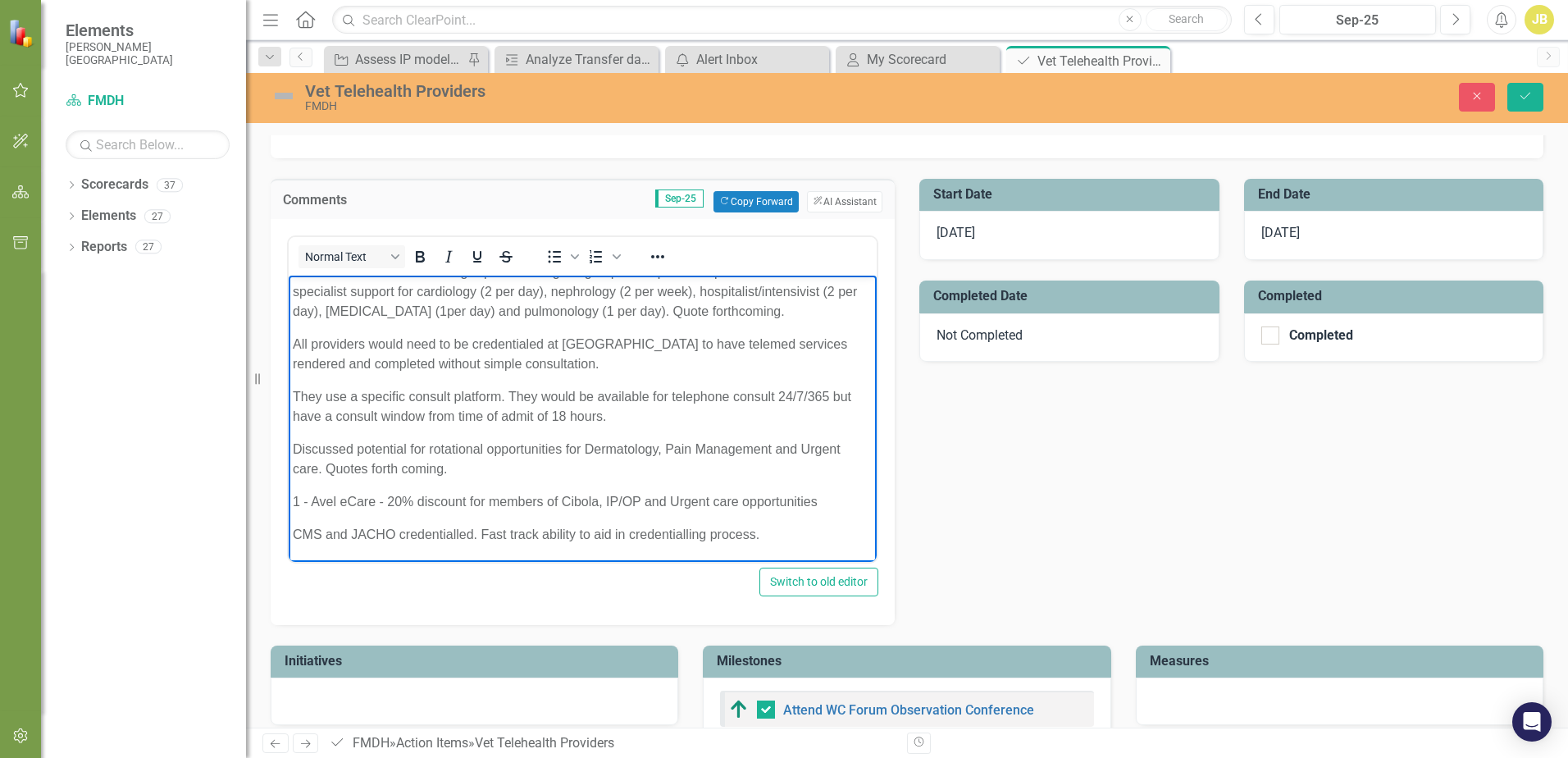
scroll to position [671, 0]
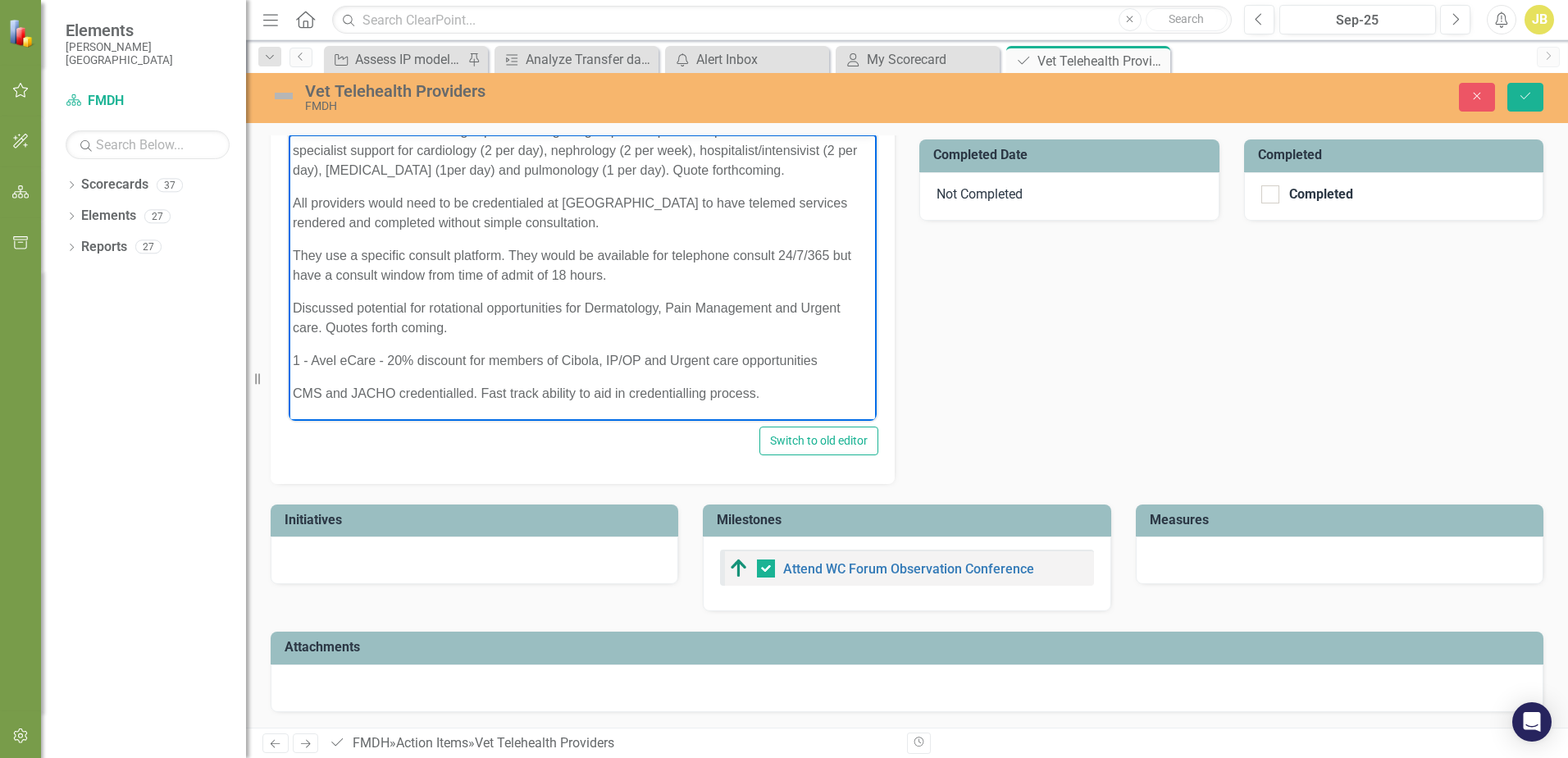
click at [757, 681] on div at bounding box center [906, 688] width 1272 height 48
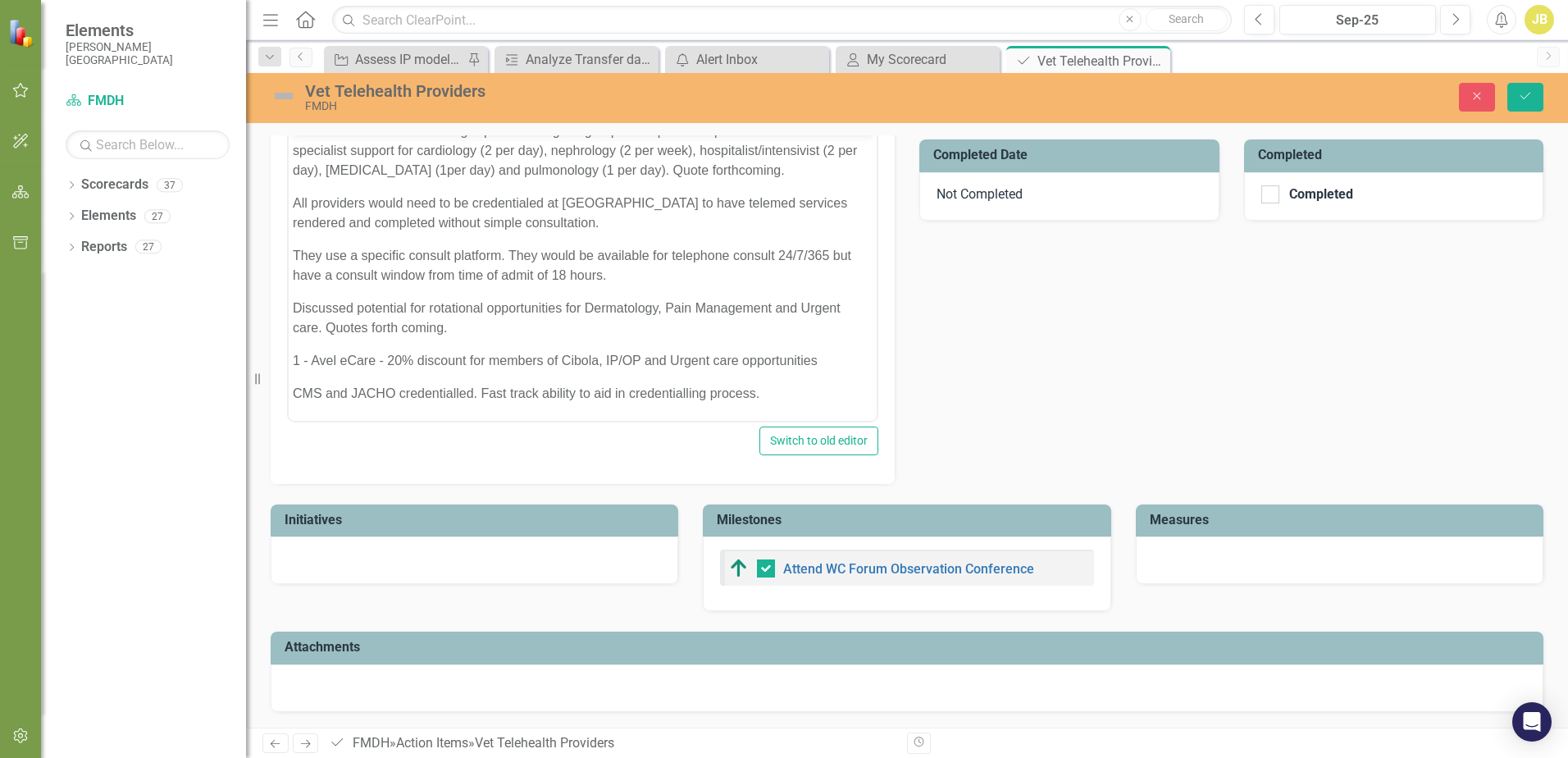
click at [757, 680] on div at bounding box center [906, 688] width 1272 height 48
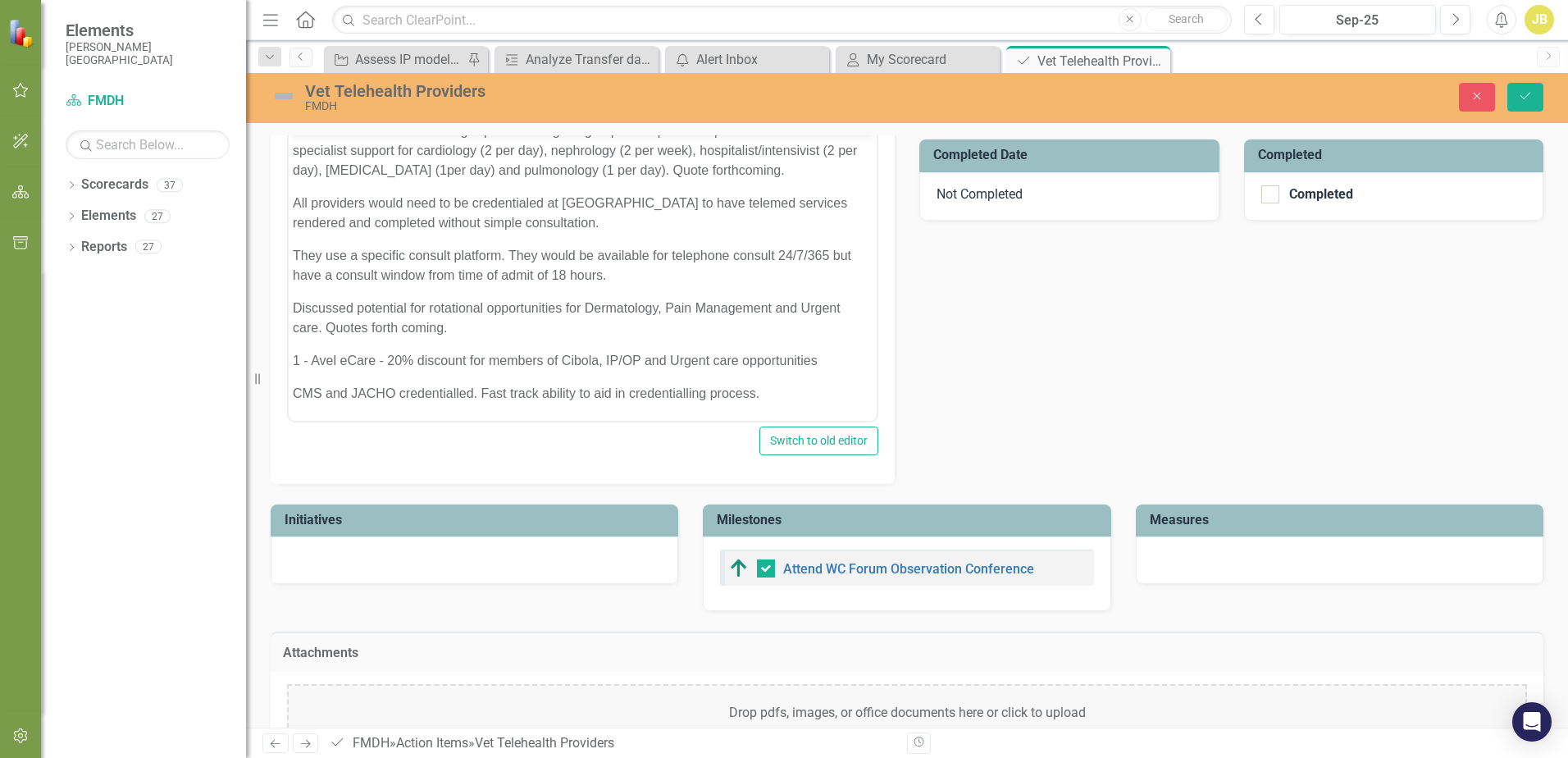
click at [757, 680] on div "Drop pdfs, images, or office documents here or click to upload Close" at bounding box center [906, 733] width 1272 height 122
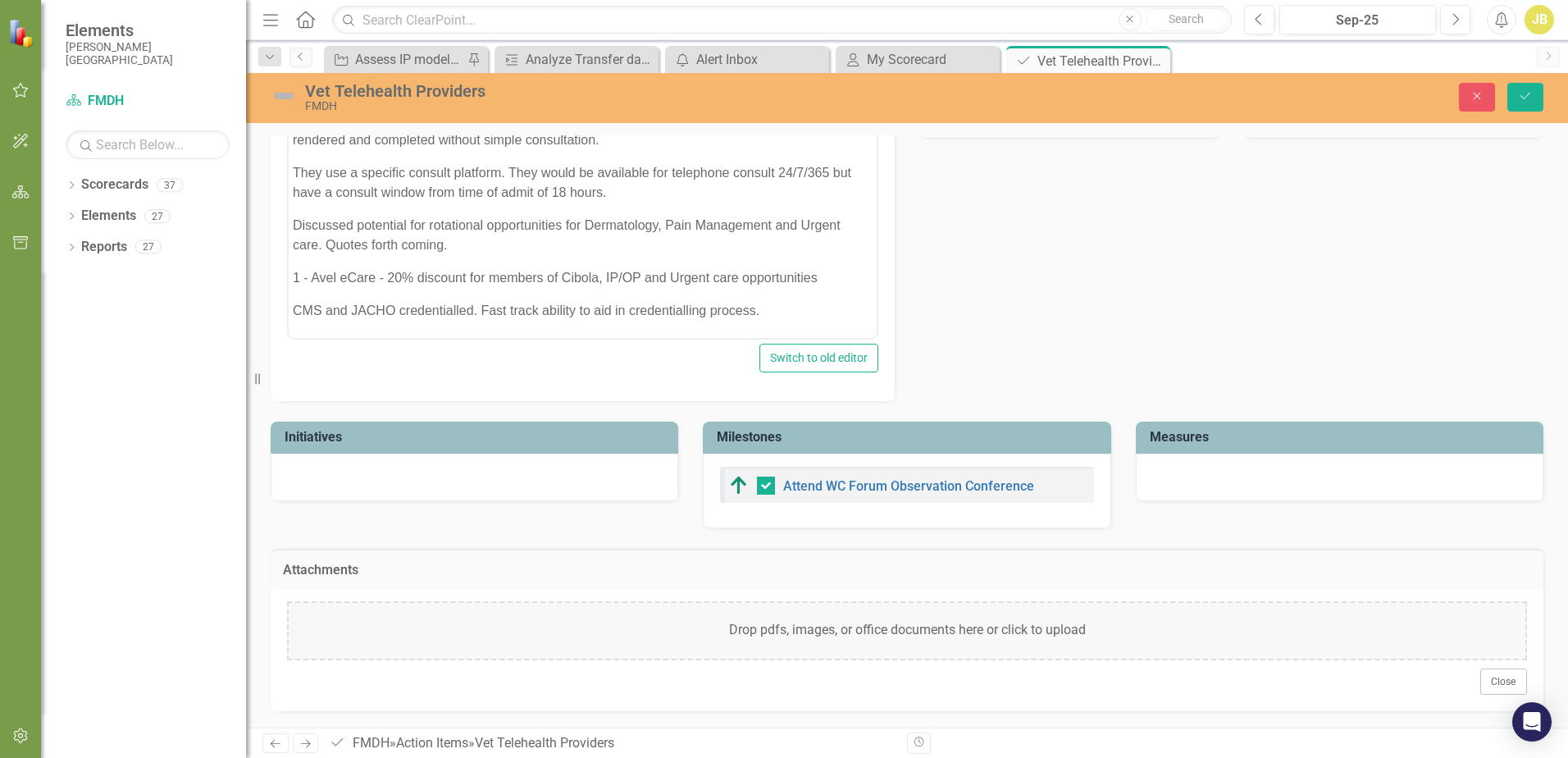
click at [958, 644] on div "Drop pdfs, images, or office documents here or click to upload" at bounding box center [907, 630] width 1240 height 59
click at [783, 631] on div "Drop pdfs, images, or office documents here or click to upload" at bounding box center [907, 630] width 1240 height 59
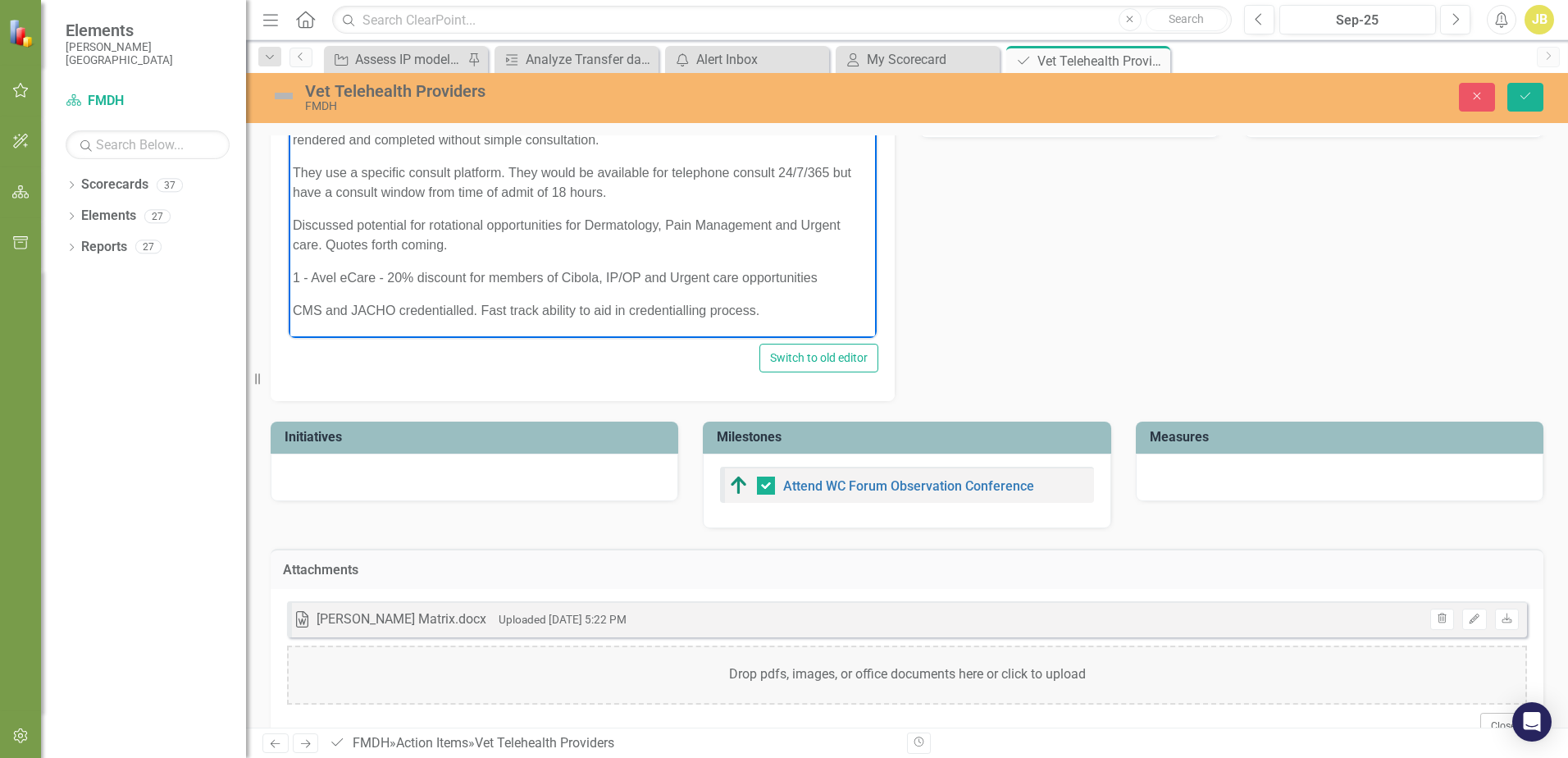
click at [784, 311] on p "CMS and JACHO credentialled. Fast track ability to aid in credentialling proces…" at bounding box center [582, 310] width 579 height 20
click at [826, 277] on p "1 - Avel eCare - 20% discount for members of Cibola, IP/OP and Urgent care oppo…" at bounding box center [582, 277] width 579 height 20
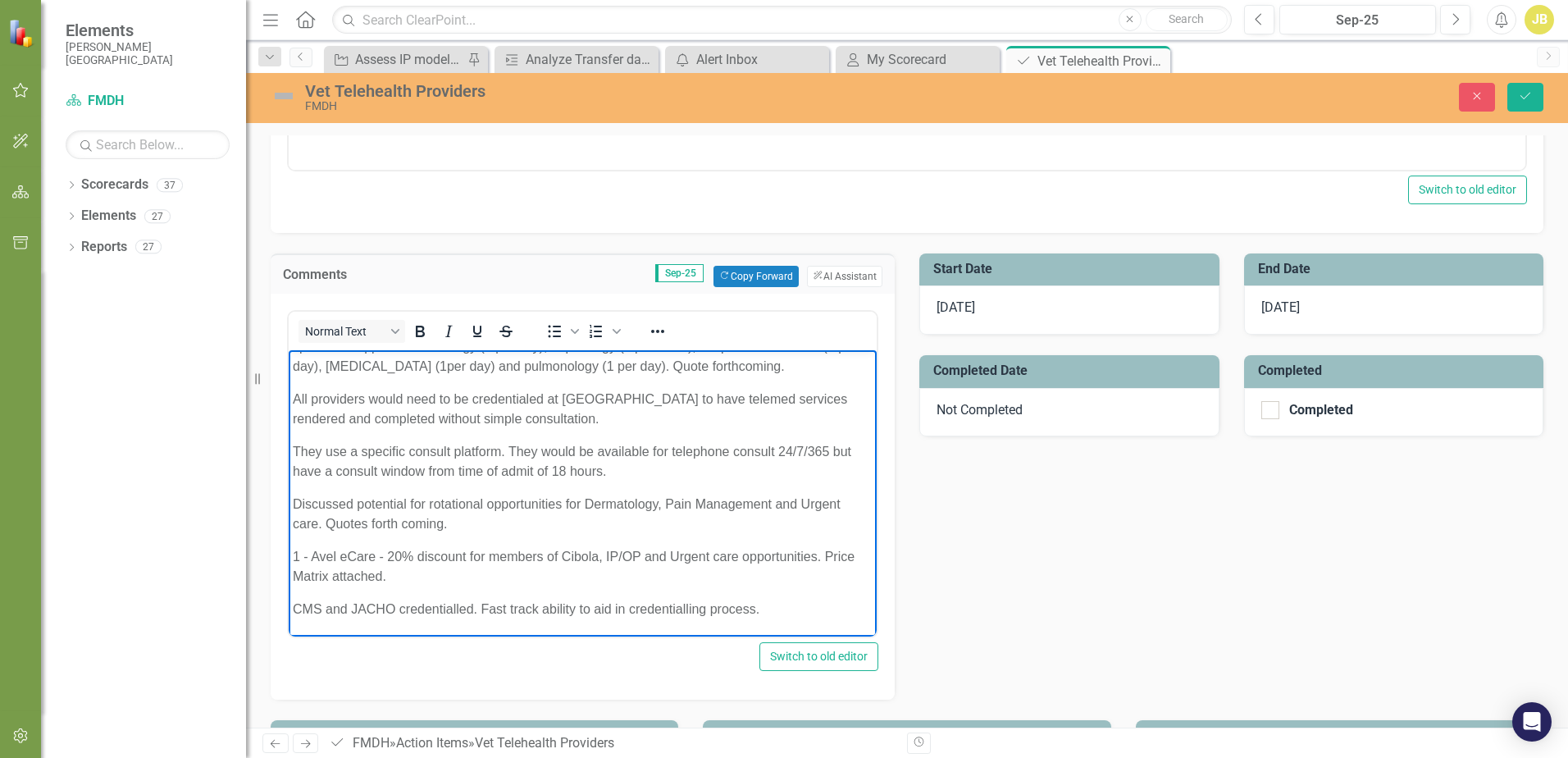
scroll to position [508, 0]
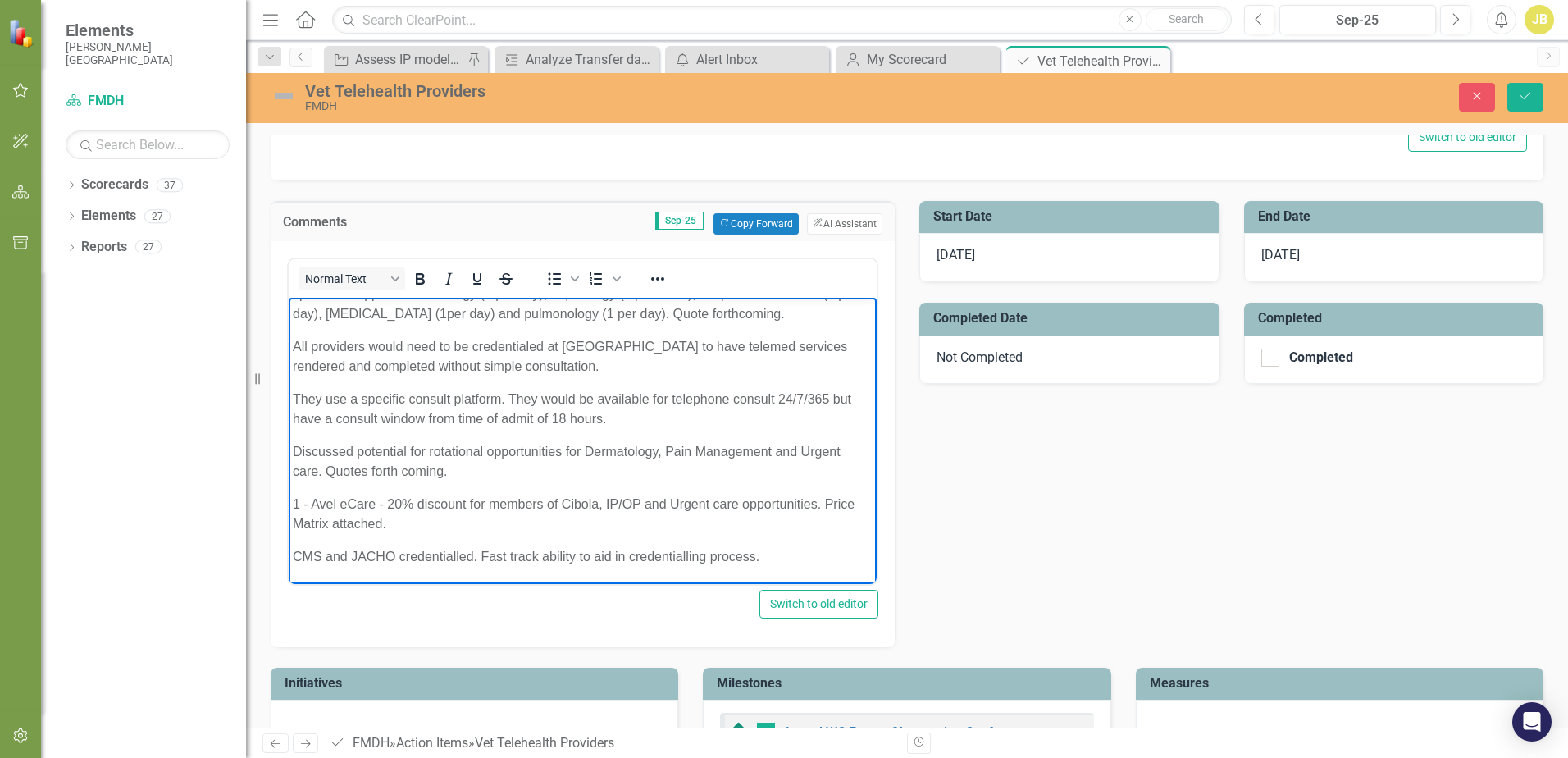
click at [298, 499] on p "1 - Avel eCare - 20% discount for members of Cibola, IP/OP and Urgent care oppo…" at bounding box center [582, 514] width 579 height 39
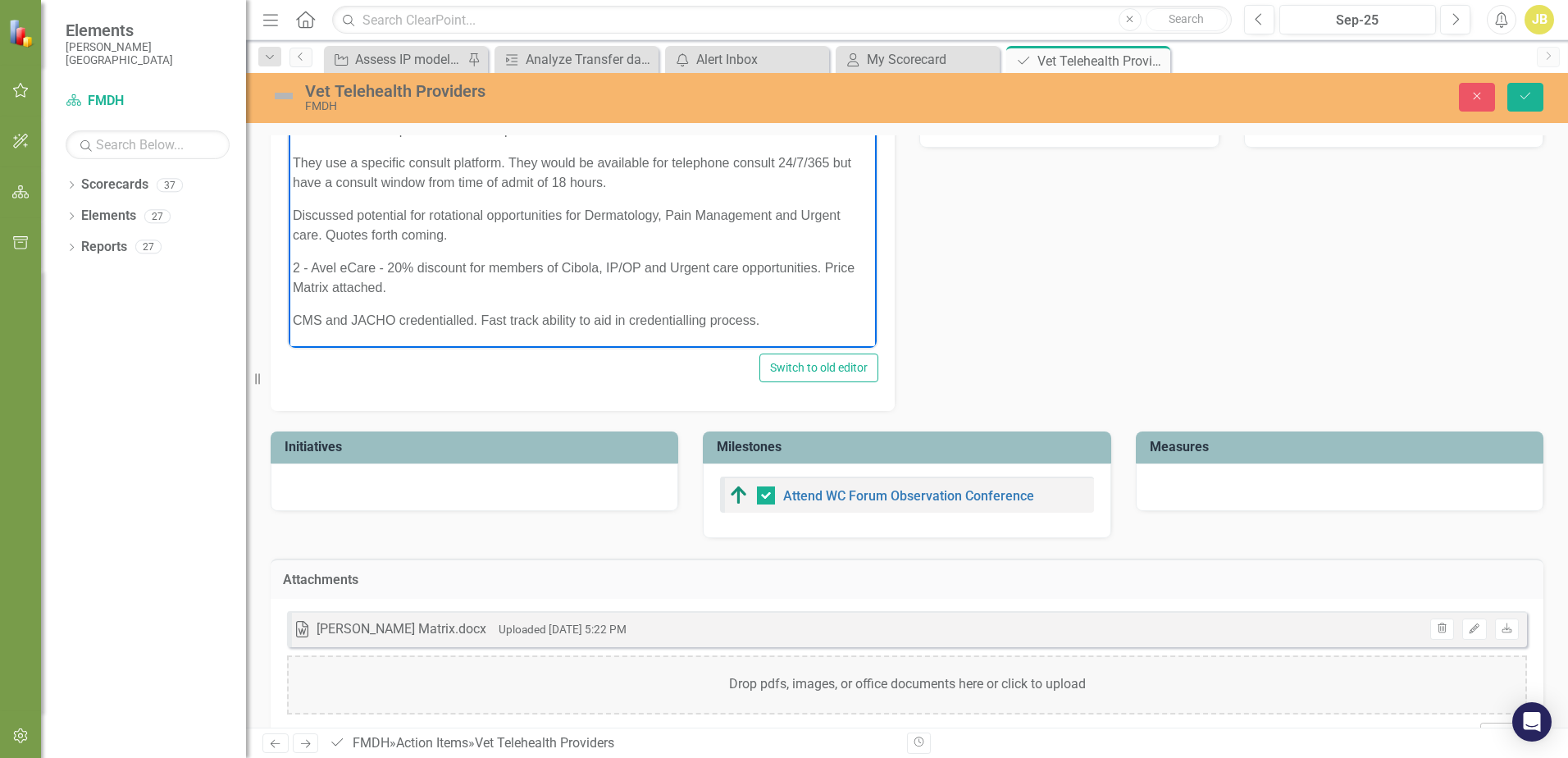
scroll to position [754, 0]
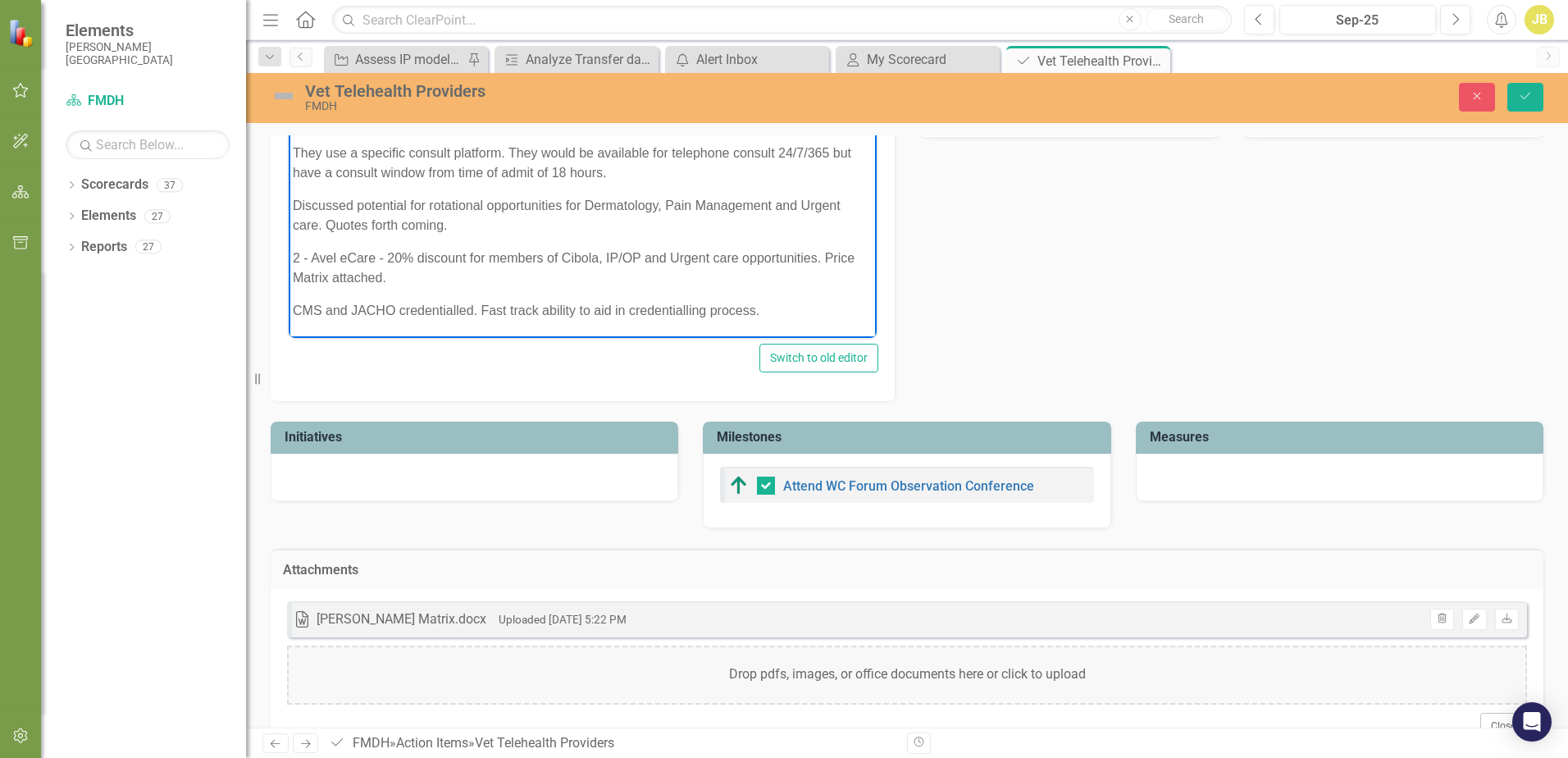
click at [779, 309] on p "CMS and JACHO credentialled. Fast track ability to aid in credentialling proces…" at bounding box center [582, 310] width 579 height 20
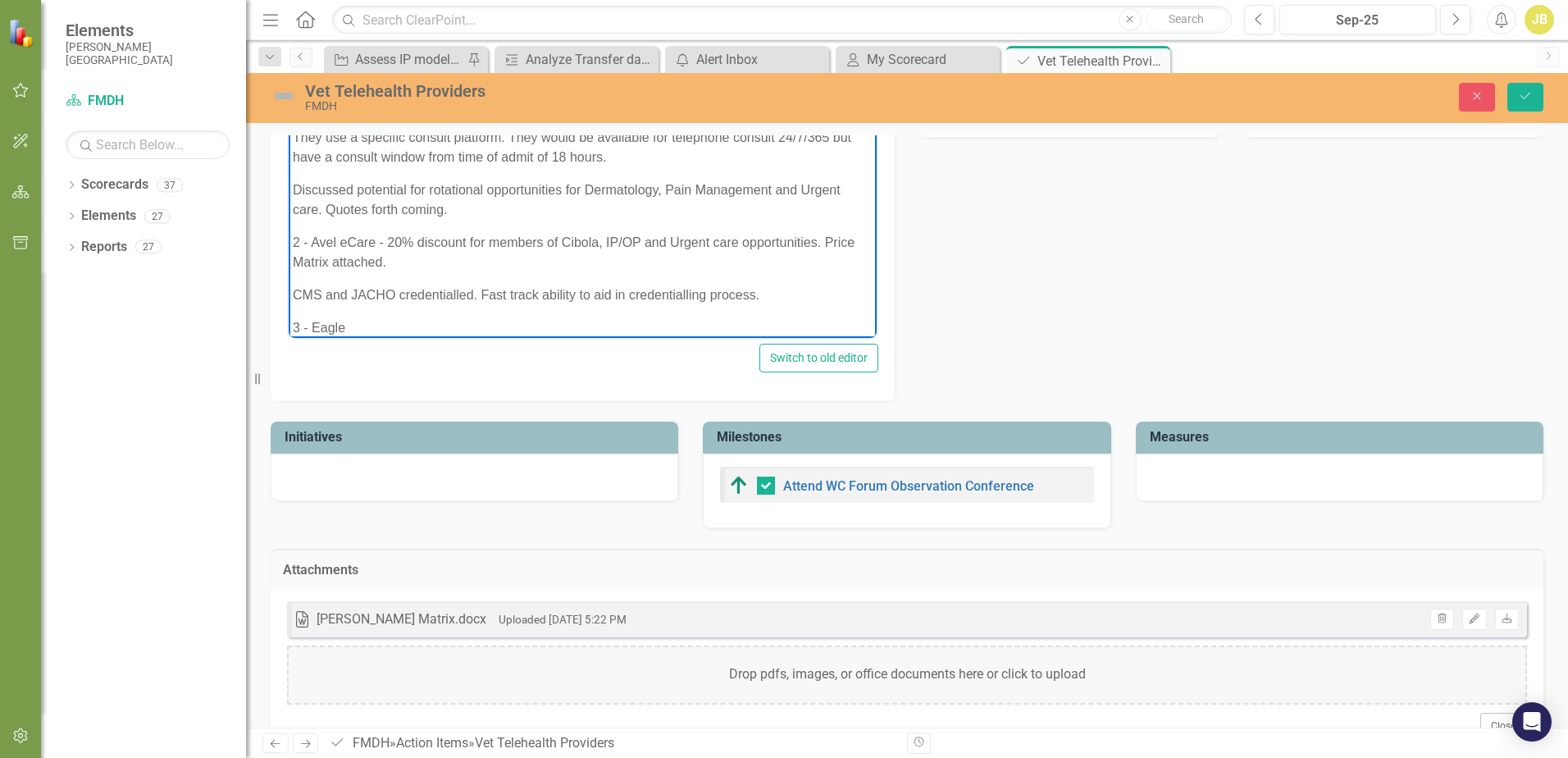
click at [401, 327] on p "3 - Eagle" at bounding box center [582, 327] width 579 height 20
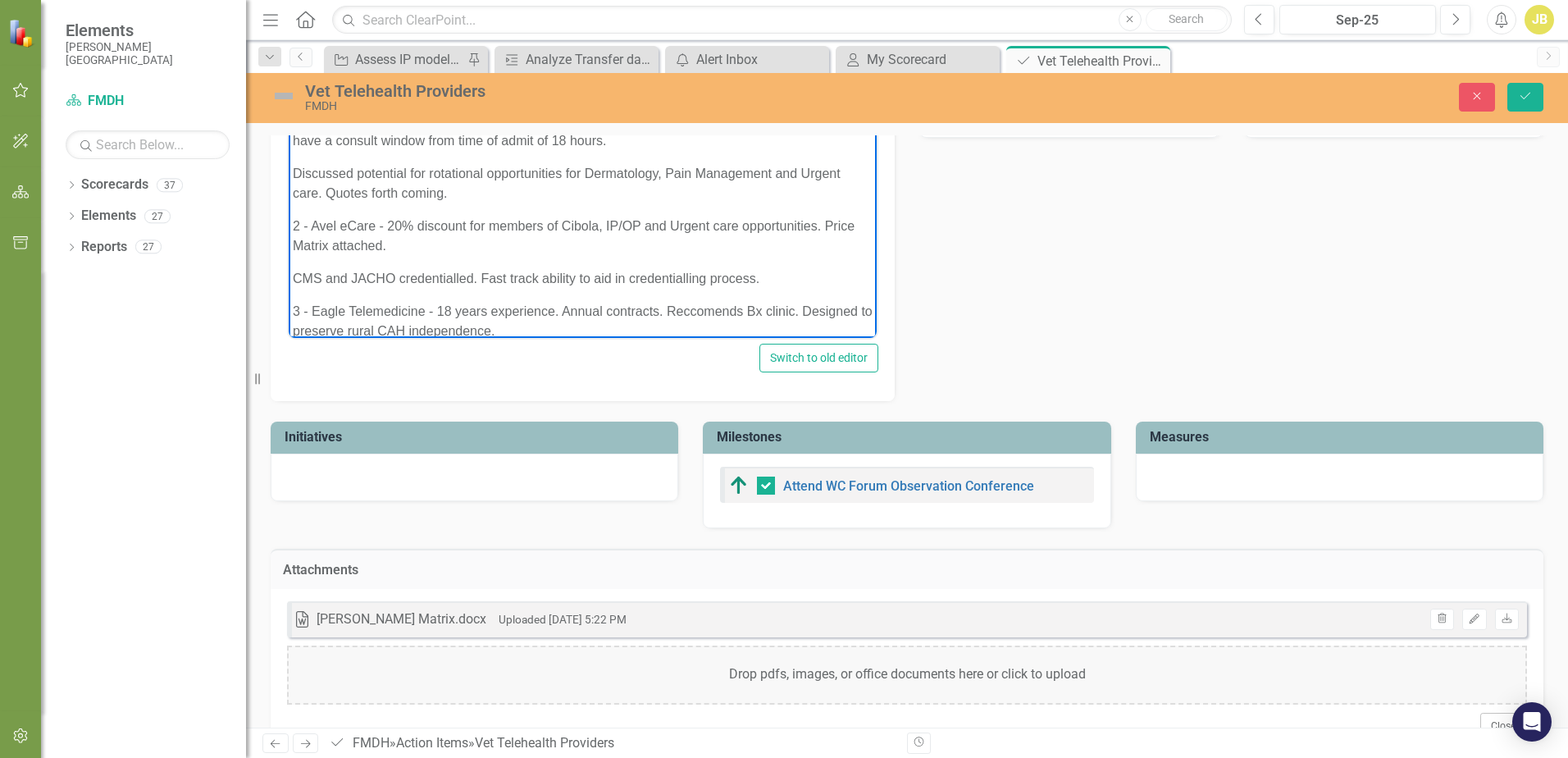
scroll to position [105, 0]
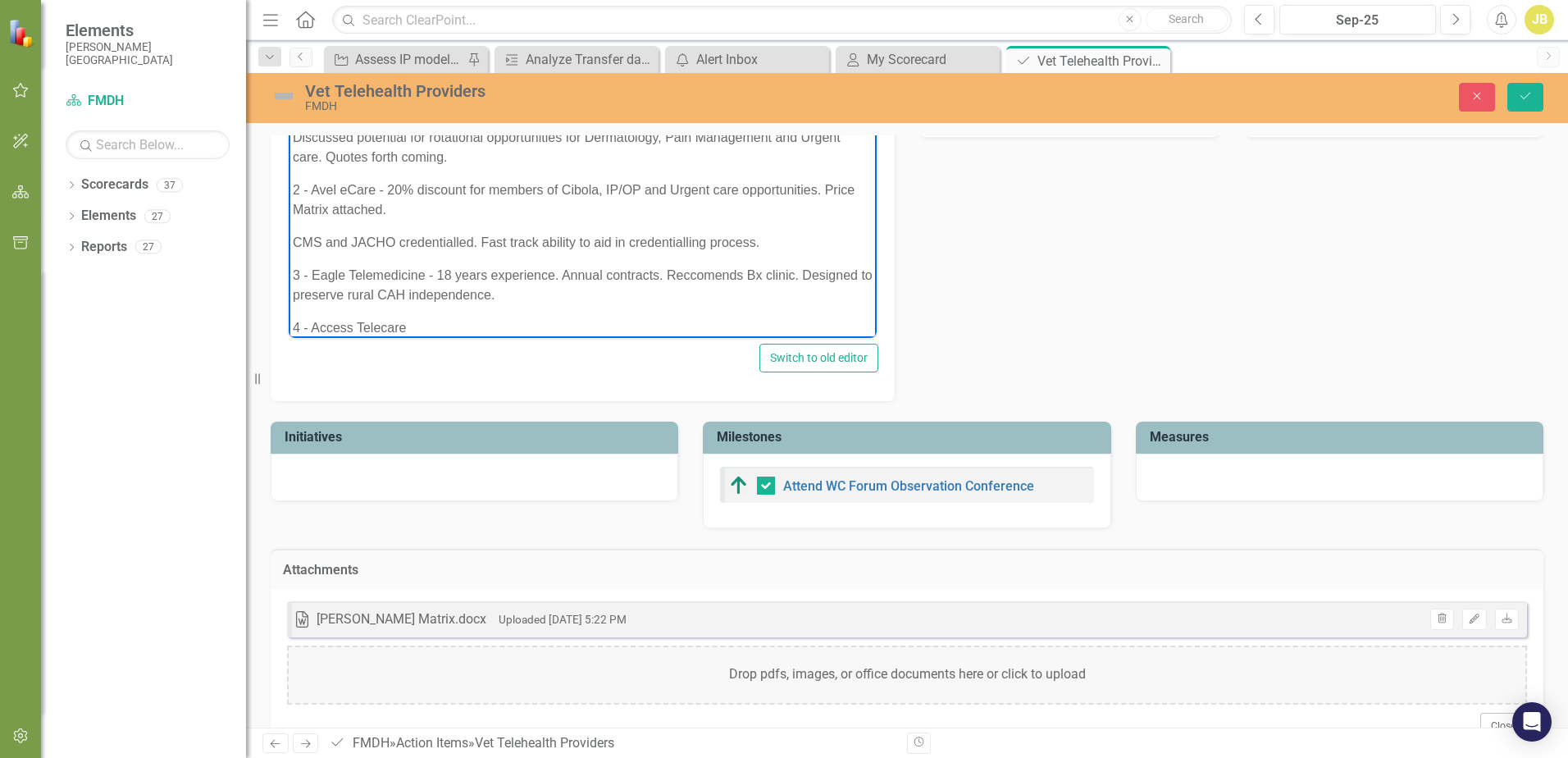
click at [706, 275] on p "3 - Eagle Telemedicine - 18 years experience. Annual contracts. Reccomends Bx c…" at bounding box center [582, 285] width 579 height 39
click at [476, 332] on p "4 - Access Telecare" at bounding box center [582, 327] width 579 height 20
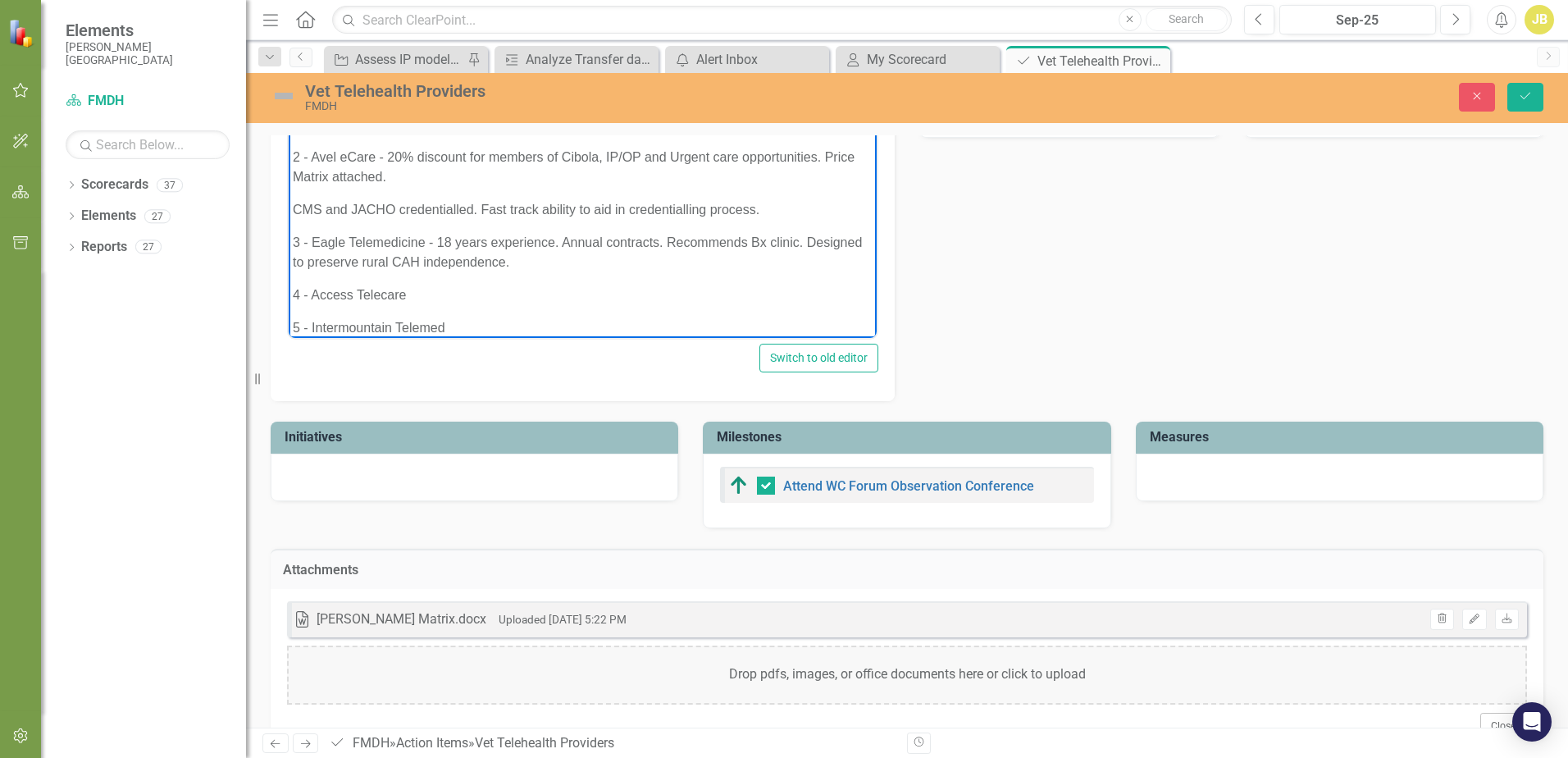
click at [619, 294] on p "4 - Access Telecare" at bounding box center [582, 294] width 579 height 20
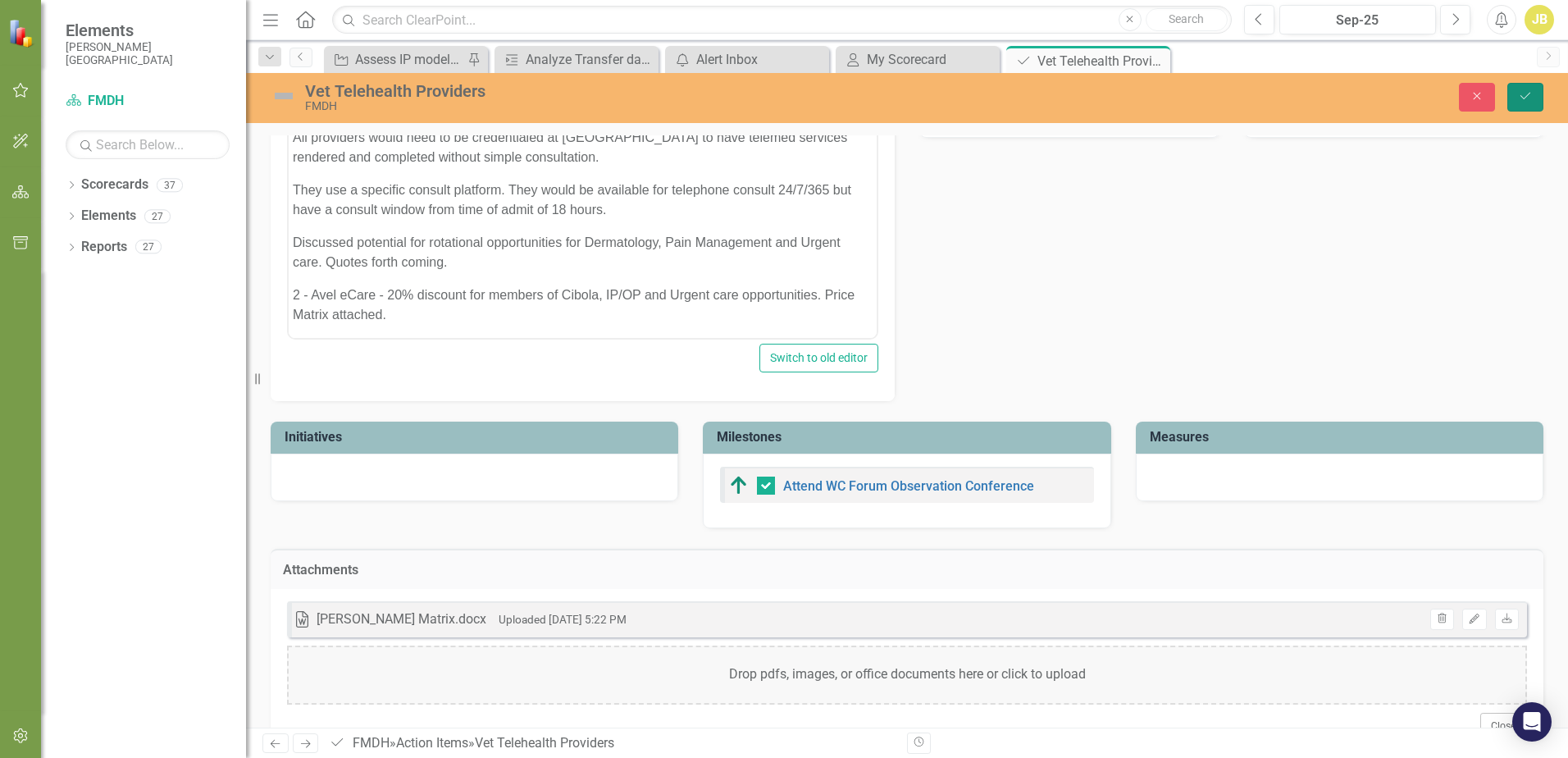
click at [1522, 102] on button "Save" at bounding box center [1525, 97] width 36 height 29
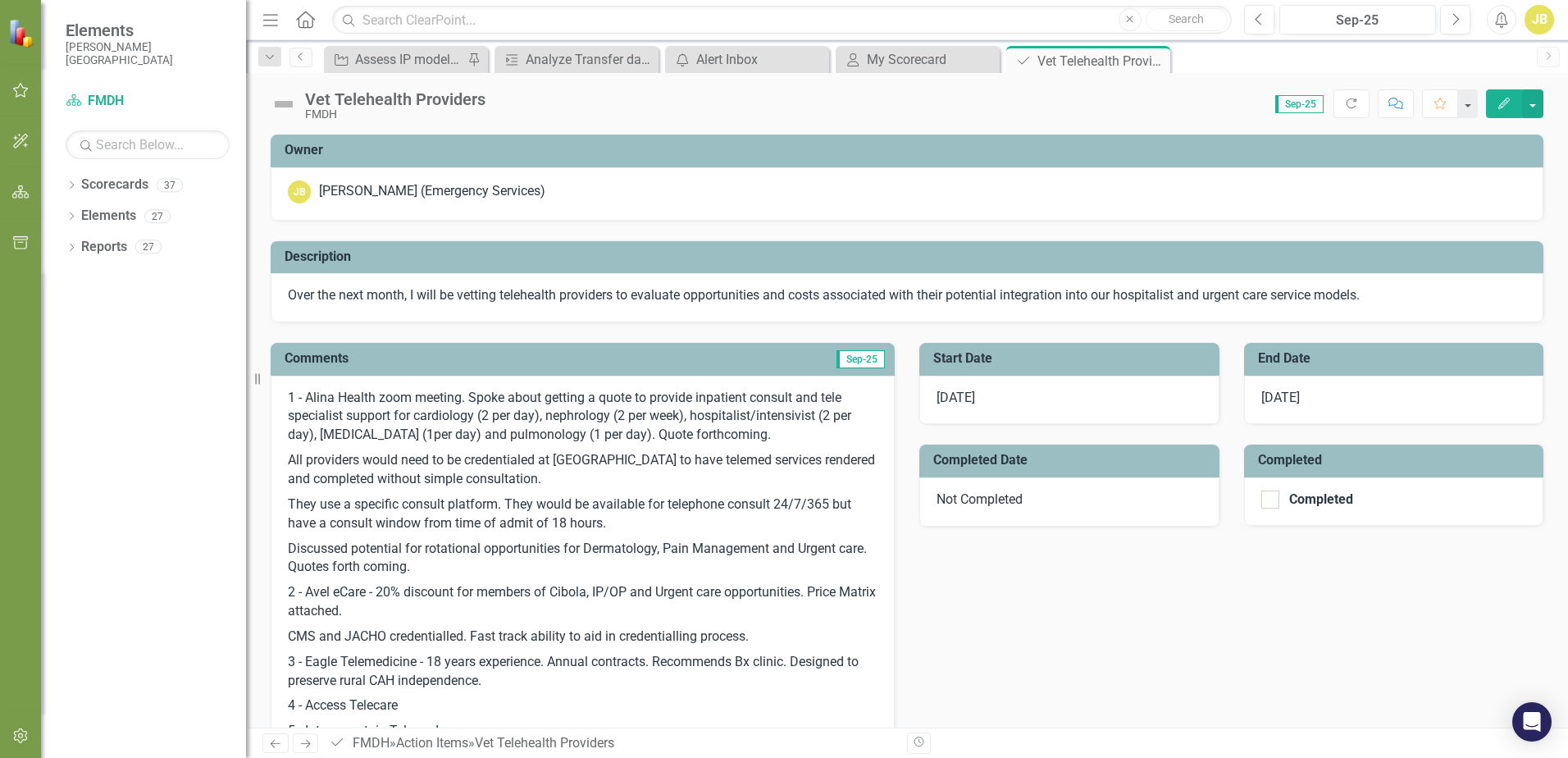
checkbox input "true"
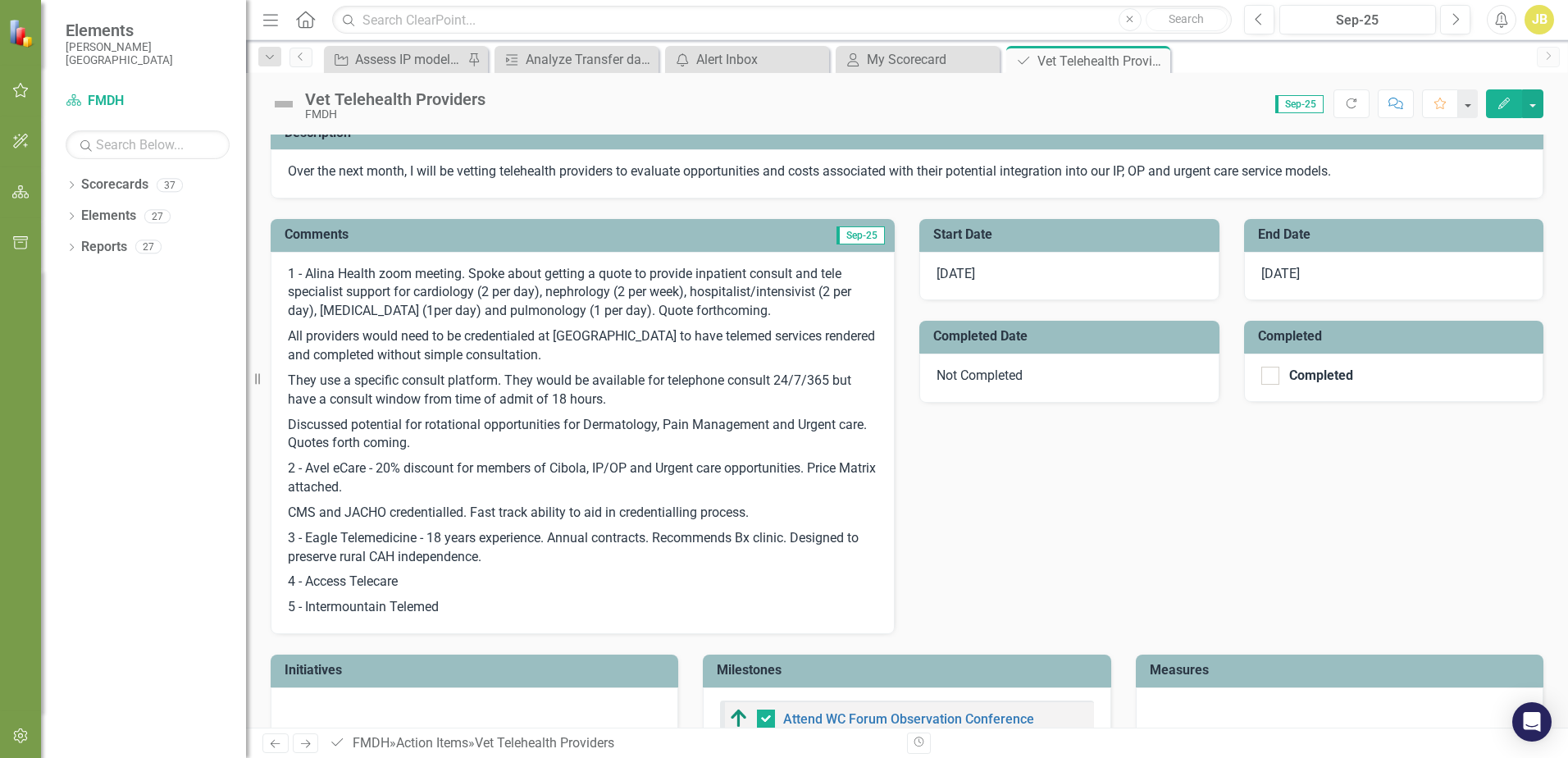
scroll to position [164, 0]
